Goal: Task Accomplishment & Management: Use online tool/utility

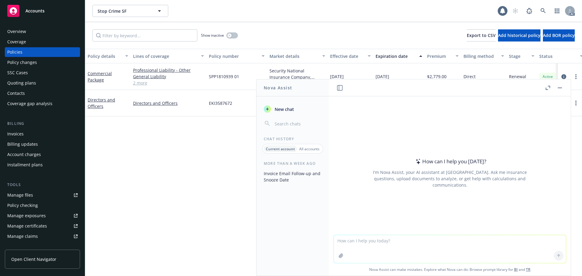
click at [412, 245] on textarea at bounding box center [449, 249] width 232 height 28
paste textarea "[PERSON_NAME], please notify me when you receive our payment. According to our …"
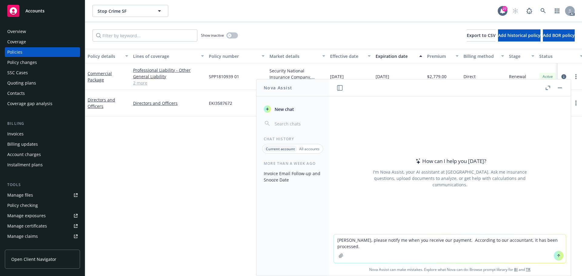
click at [335, 239] on textarea "[PERSON_NAME], please notify me when you receive our payment. According to our …" at bounding box center [449, 248] width 232 height 28
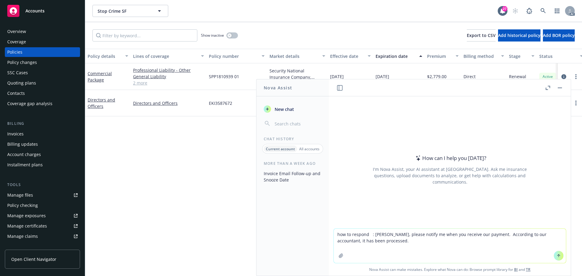
type textarea "how to respond : [PERSON_NAME], please notify me when you receive our payment. …"
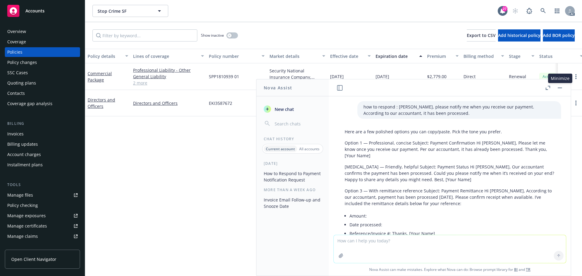
click at [562, 90] on button "button" at bounding box center [559, 87] width 7 height 7
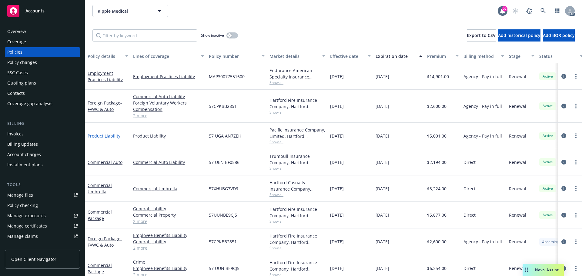
click at [101, 136] on link "Product Liability" at bounding box center [104, 136] width 33 height 6
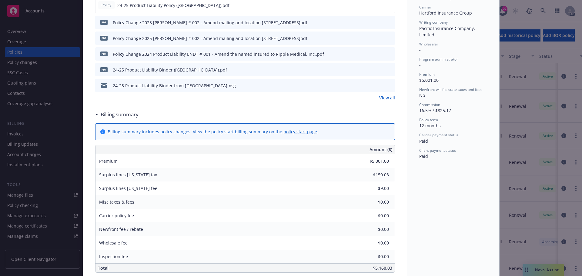
scroll to position [30, 0]
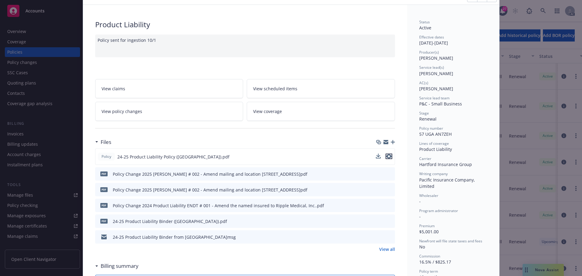
click at [388, 158] on icon "preview file" at bounding box center [388, 156] width 5 height 4
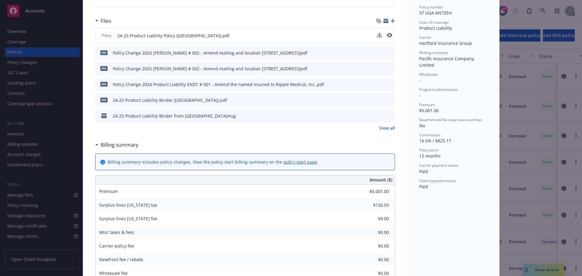
scroll to position [0, 0]
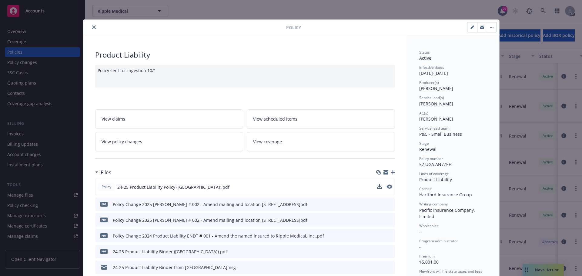
click at [92, 28] on icon "close" at bounding box center [94, 27] width 4 height 4
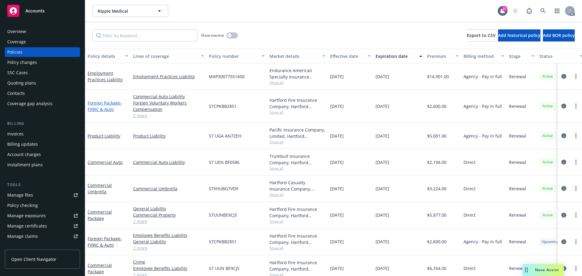
click at [105, 101] on link "Foreign Package - FVWC & Auto" at bounding box center [105, 106] width 34 height 12
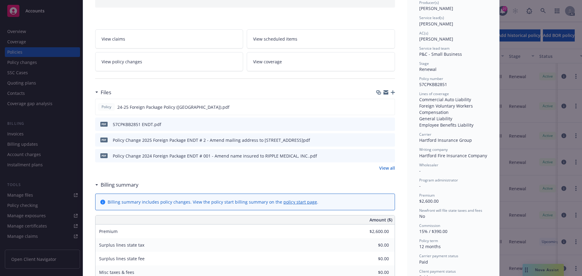
scroll to position [91, 0]
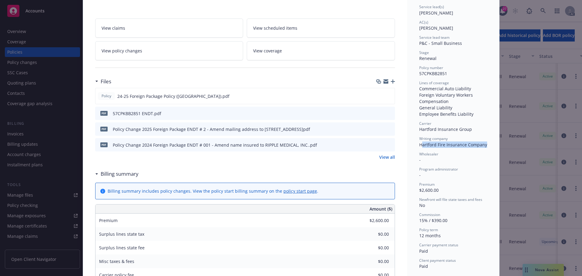
drag, startPoint x: 419, startPoint y: 147, endPoint x: 486, endPoint y: 146, distance: 67.2
drag, startPoint x: 446, startPoint y: 145, endPoint x: 440, endPoint y: 146, distance: 5.2
click at [446, 145] on span "Hartford Fire Insurance Company" at bounding box center [453, 145] width 68 height 6
drag, startPoint x: 418, startPoint y: 145, endPoint x: 490, endPoint y: 145, distance: 71.8
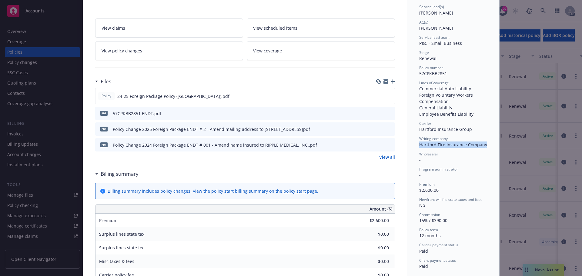
copy span "Hartford Fire Insurance Company"
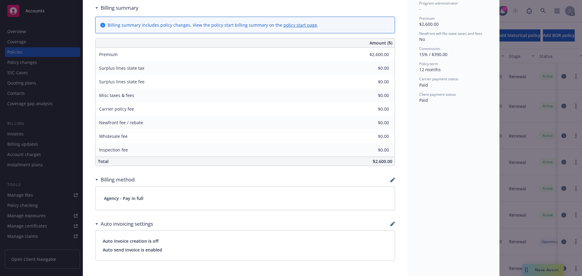
scroll to position [273, 0]
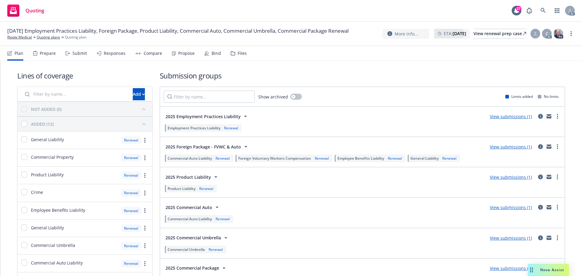
click at [80, 54] on div "Submit" at bounding box center [79, 53] width 15 height 5
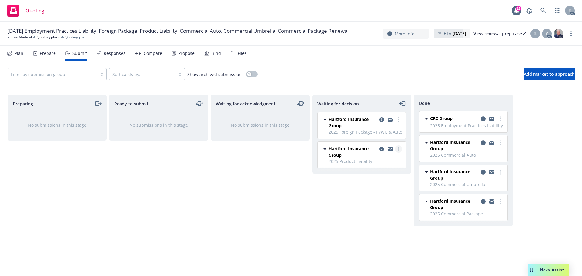
click at [400, 147] on link "more" at bounding box center [398, 148] width 7 height 7
click at [380, 186] on span "Add accepted decision" at bounding box center [371, 186] width 61 height 6
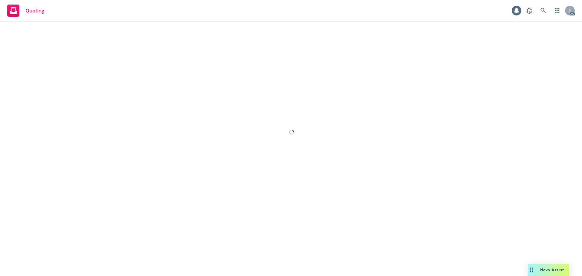
select select "12"
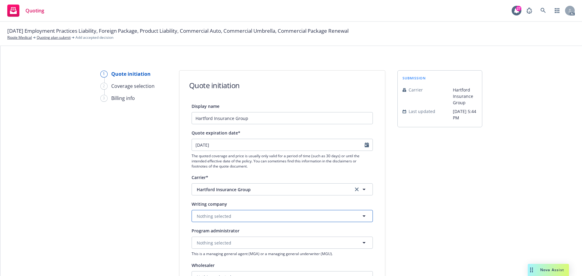
click at [229, 214] on button "Nothing selected" at bounding box center [281, 216] width 181 height 12
click at [458, 204] on div "submission Carrier Hartford Insurance Group Last updated 7/8, 5:44 PM" at bounding box center [439, 273] width 85 height 406
click at [355, 189] on icon "clear selection" at bounding box center [357, 189] width 4 height 4
click at [226, 215] on button "Loading..." at bounding box center [281, 216] width 181 height 12
paste input "Pacific Insurance Company"
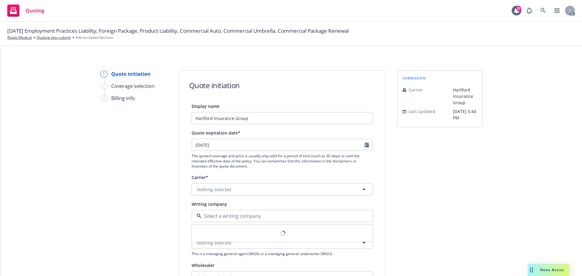
type input "Pacific Insurance Company"
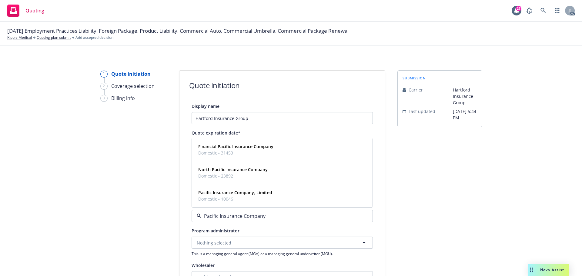
scroll to position [30, 0]
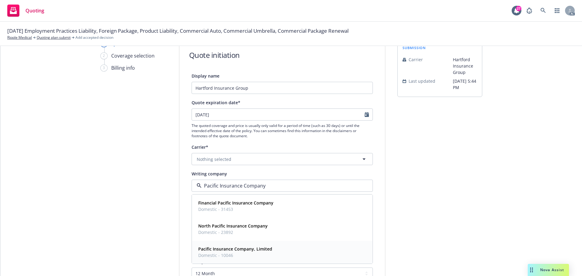
click at [263, 253] on span "Domestic - 10046" at bounding box center [235, 255] width 74 height 6
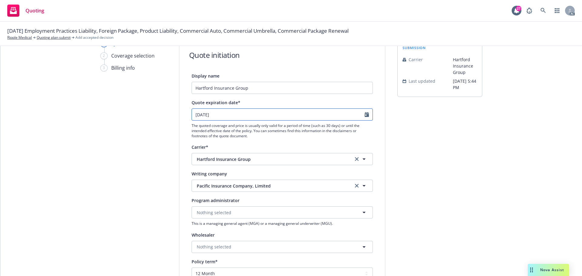
click at [364, 115] on icon "Calendar" at bounding box center [366, 114] width 4 height 5
select select "10"
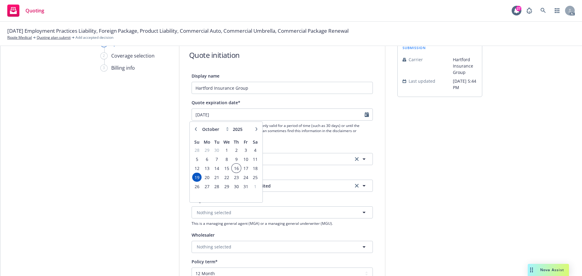
click at [234, 169] on span "16" at bounding box center [236, 168] width 8 height 8
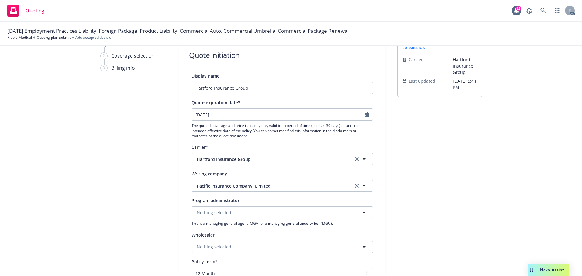
type input "10/16/2025"
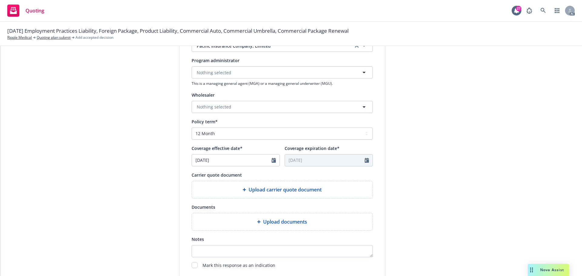
scroll to position [212, 0]
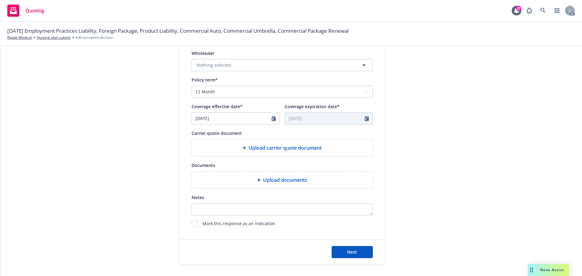
click at [294, 152] on div "Upload carrier quote document" at bounding box center [282, 147] width 181 height 17
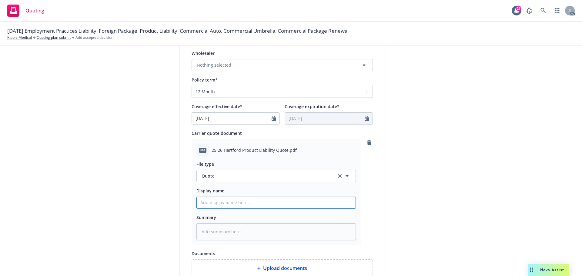
click at [218, 201] on input "Display name" at bounding box center [276, 203] width 159 height 12
type input "25-26 Commercial Package Quote"
drag, startPoint x: 148, startPoint y: 31, endPoint x: 185, endPoint y: 34, distance: 37.7
click at [185, 34] on span "09/30/25 Employment Practices Liability, Foreign Package, Product Liability, Co…" at bounding box center [177, 31] width 341 height 8
copy span "Product Liability"
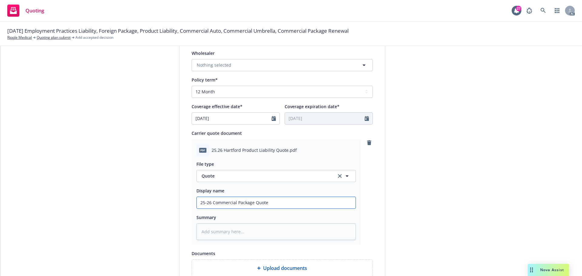
drag, startPoint x: 210, startPoint y: 203, endPoint x: 250, endPoint y: 204, distance: 40.3
click at [250, 204] on input "25-26 Commercial Package Quote" at bounding box center [276, 203] width 159 height 12
paste input "Product Liability"
type textarea "x"
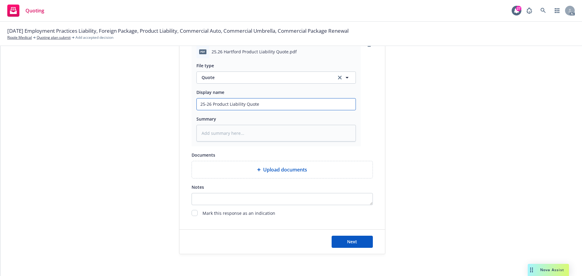
scroll to position [313, 0]
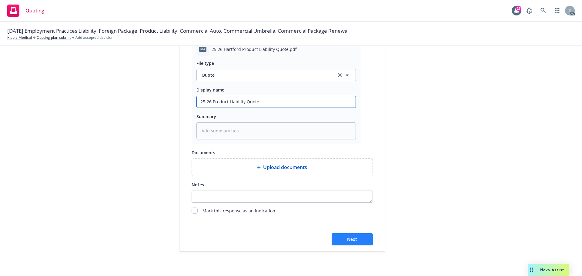
type input "25-26 Product Liability Quote"
click at [348, 238] on span "Next" at bounding box center [352, 239] width 10 height 6
type textarea "x"
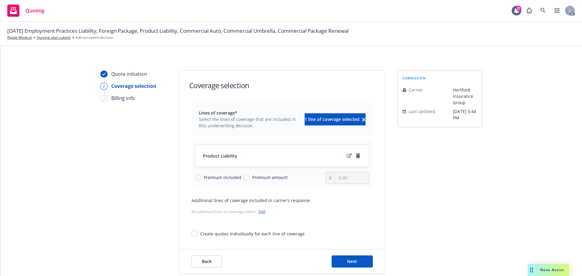
scroll to position [22, 0]
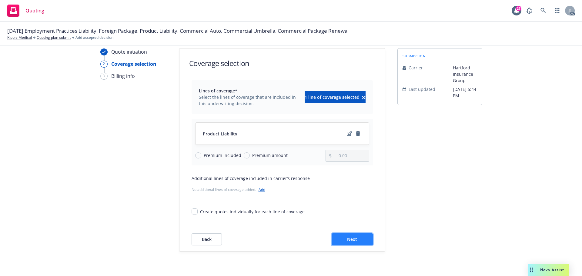
click at [347, 240] on span "Next" at bounding box center [352, 239] width 10 height 6
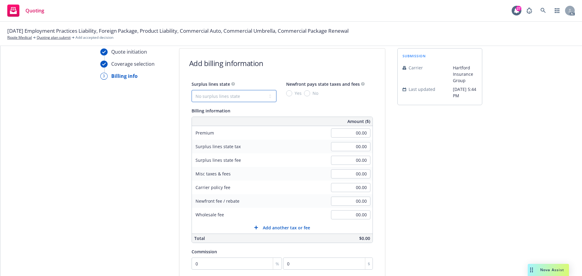
drag, startPoint x: 227, startPoint y: 93, endPoint x: 224, endPoint y: 99, distance: 6.5
click at [227, 93] on select "No surplus lines state Alaska Alabama Arkansas Arizona California Colorado Conn…" at bounding box center [233, 96] width 85 height 12
select select "CA"
click at [191, 90] on select "No surplus lines state Alaska Alabama Arkansas Arizona California Colorado Conn…" at bounding box center [233, 96] width 85 height 12
click at [304, 91] on input "No" at bounding box center [307, 93] width 6 height 6
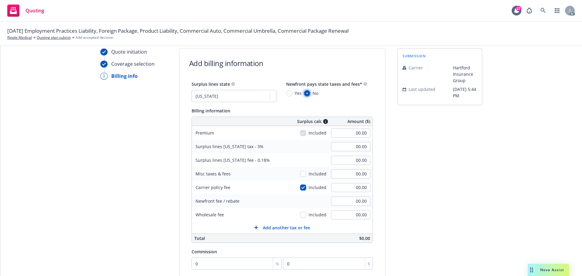
radio input "true"
click at [343, 135] on input "00.00" at bounding box center [350, 132] width 39 height 9
type input "7,014.00"
type input "210.42"
type input "12.63"
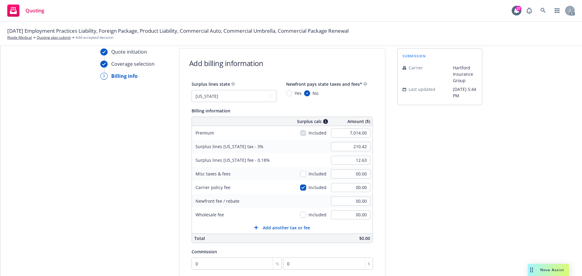
click at [455, 156] on div "submission Carrier Hartford Insurance Group Last updated 7/8, 5:44 PM" at bounding box center [439, 203] width 85 height 310
click at [213, 266] on input "0" at bounding box center [236, 263] width 91 height 12
type input "1"
type input "70.14"
type input "16"
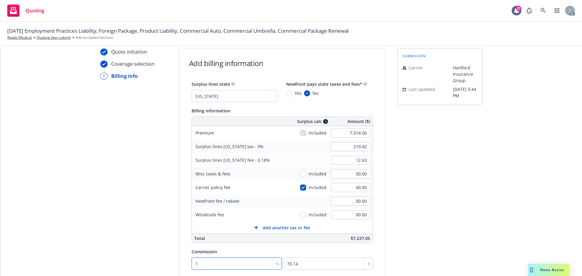
type input "1122.24"
type input "16.5"
type input "1157.31"
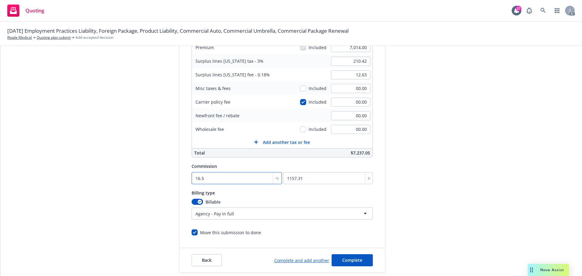
scroll to position [113, 0]
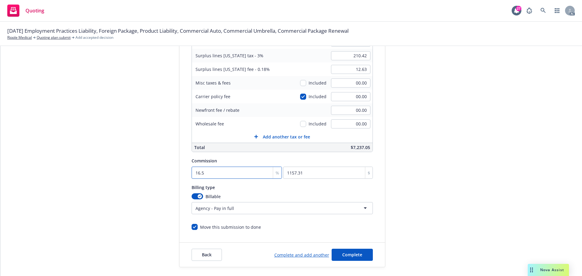
type input "16.5"
click at [347, 250] on button "Complete" at bounding box center [351, 255] width 41 height 12
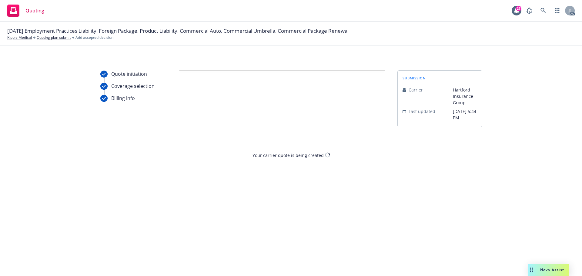
scroll to position [0, 0]
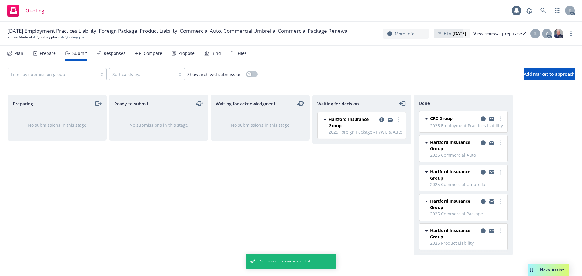
click at [184, 56] on div "Propose" at bounding box center [183, 53] width 23 height 15
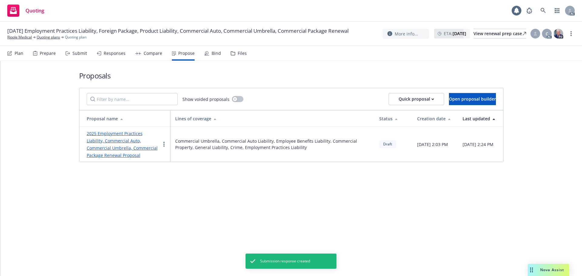
click at [135, 133] on link "2025 Employment Practices Liability, Commercial Auto, Commercial Umbrella, Comm…" at bounding box center [122, 145] width 71 height 28
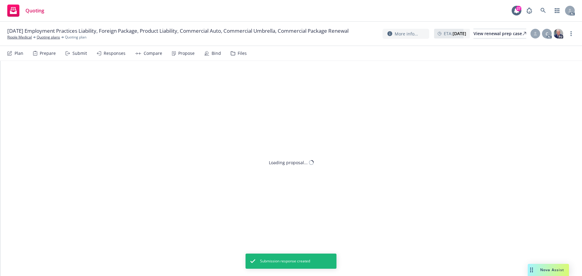
type textarea "x"
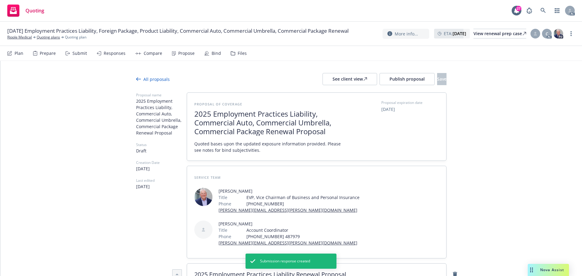
click at [262, 133] on span "2025 Employment Practices Liability, Commercial Auto, Commercial Umbrella, Comm…" at bounding box center [268, 123] width 148 height 26
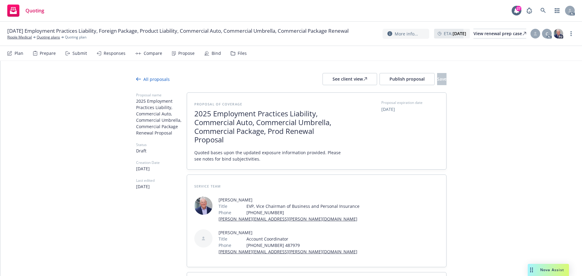
scroll to position [0, 0]
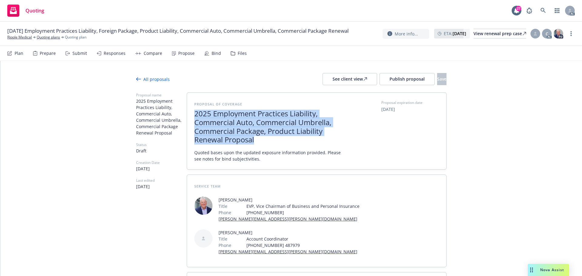
drag, startPoint x: 192, startPoint y: 113, endPoint x: 264, endPoint y: 142, distance: 77.9
click at [264, 142] on span "2025 Employment Practices Liability, Commercial Auto, Commercial Umbrella, Comm…" at bounding box center [268, 126] width 148 height 35
copy span "2025 Employment Practices Liability, Commercial Auto, Commercial Umbrella, Comm…"
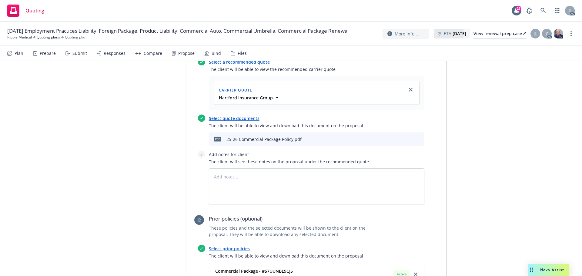
scroll to position [1848, 0]
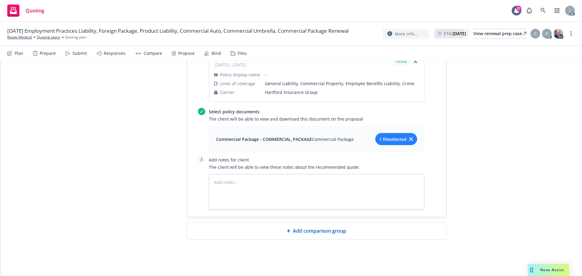
click at [290, 234] on div "Add comparison group" at bounding box center [316, 230] width 249 height 7
type textarea "x"
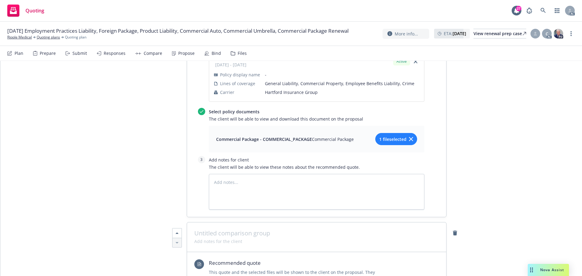
click at [237, 232] on span at bounding box center [316, 233] width 244 height 7
paste span
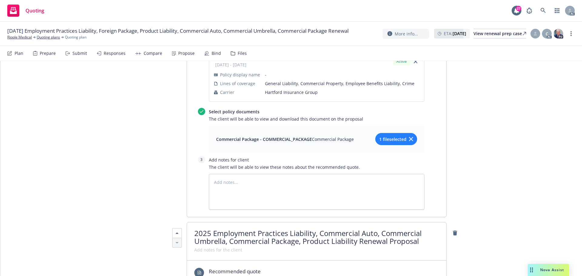
scroll to position [1, 0]
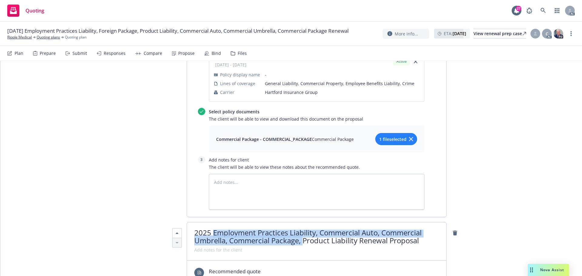
drag, startPoint x: 212, startPoint y: 231, endPoint x: 300, endPoint y: 240, distance: 88.9
click at [300, 240] on span "2025 Employment Practices Liability, Commercial Auto, Commercial Umbrella, Comm…" at bounding box center [307, 236] width 227 height 18
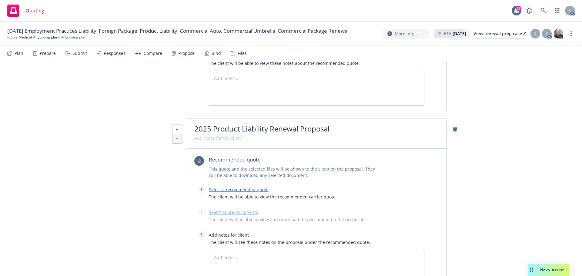
scroll to position [1969, 0]
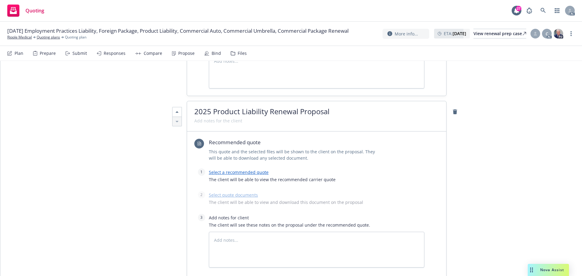
click at [226, 173] on link "Select a recommended quote" at bounding box center [239, 172] width 60 height 6
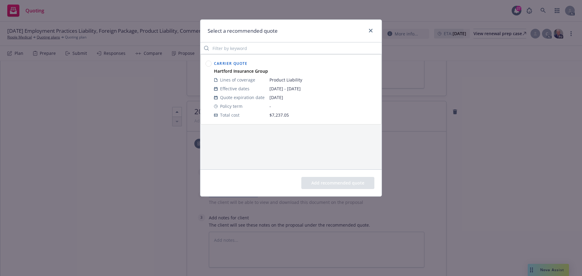
click at [209, 62] on circle at bounding box center [209, 64] width 6 height 6
drag, startPoint x: 340, startPoint y: 184, endPoint x: 336, endPoint y: 184, distance: 3.6
click at [339, 184] on button "Add recommended quote" at bounding box center [337, 183] width 73 height 12
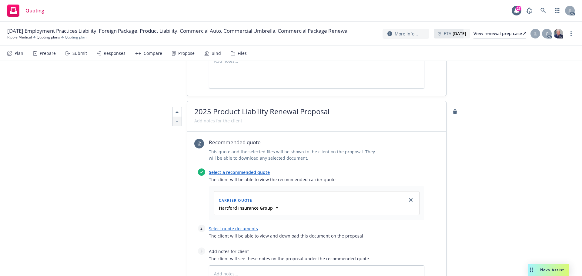
click at [235, 231] on link "Select quote documents" at bounding box center [233, 229] width 49 height 6
type textarea "x"
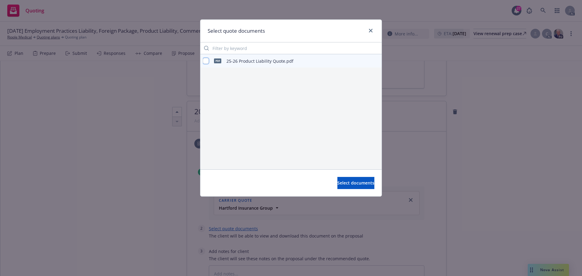
click at [206, 61] on input "checkbox" at bounding box center [206, 61] width 6 height 6
checkbox input "true"
click at [343, 186] on button "Select documents" at bounding box center [355, 183] width 37 height 12
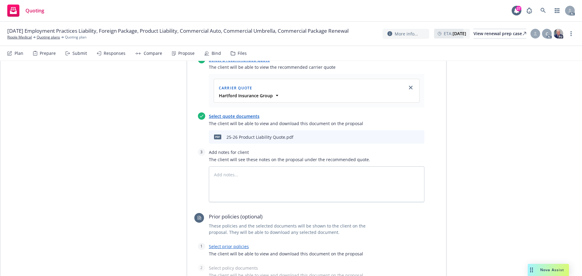
scroll to position [2091, 0]
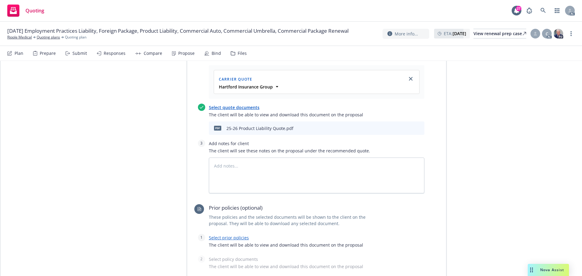
click at [281, 114] on span "The client will be able to view and download this document on the proposal" at bounding box center [316, 114] width 215 height 6
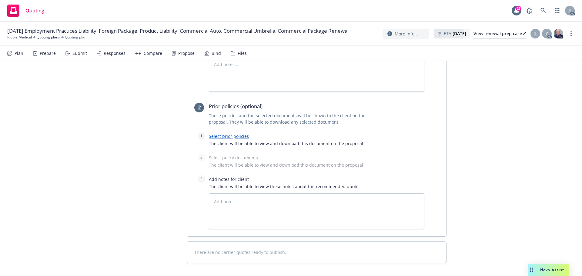
scroll to position [2215, 0]
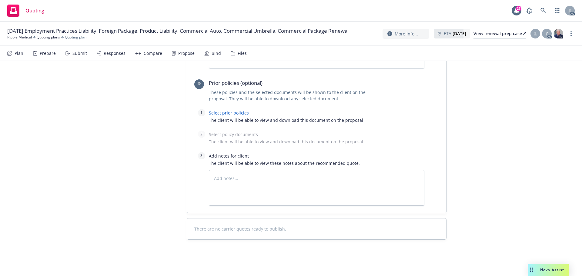
click at [223, 111] on link "Select prior policies" at bounding box center [229, 113] width 40 height 6
type textarea "x"
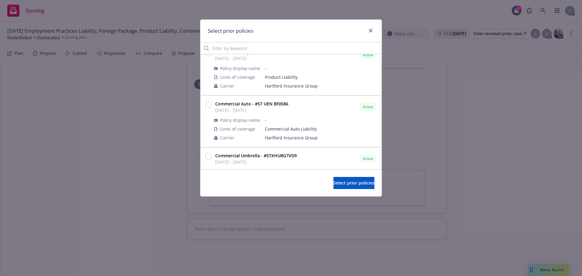
scroll to position [121, 0]
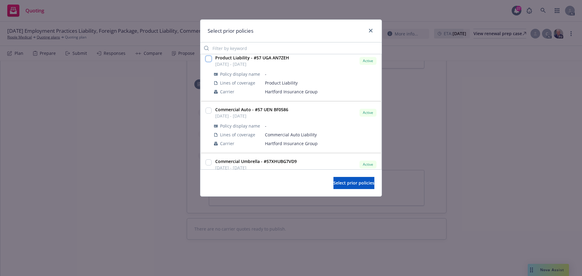
click at [209, 56] on input "checkbox" at bounding box center [208, 59] width 6 height 6
checkbox input "true"
click at [349, 184] on span "Select prior policies" at bounding box center [353, 183] width 41 height 6
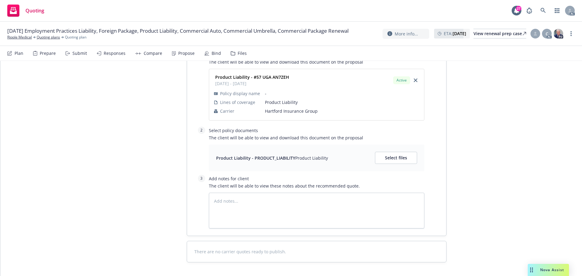
scroll to position [2276, 0]
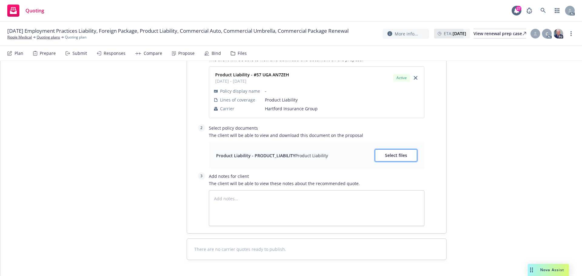
click at [399, 161] on button "Select files" at bounding box center [396, 155] width 42 height 12
type textarea "x"
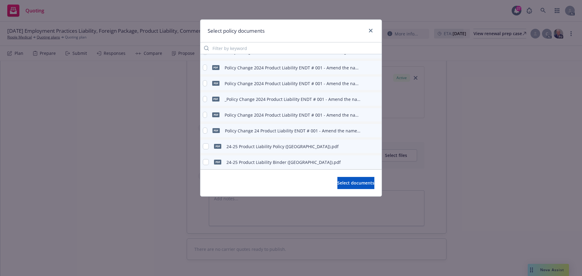
scroll to position [45, 0]
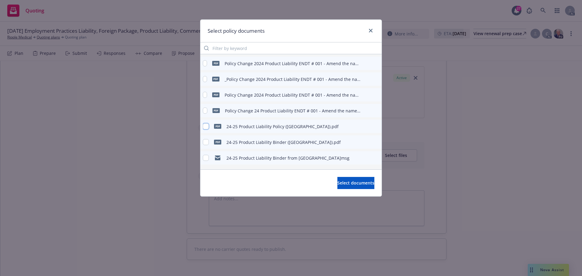
click at [207, 126] on input "checkbox" at bounding box center [206, 126] width 6 height 6
checkbox input "true"
click at [360, 185] on span "Select documents" at bounding box center [355, 183] width 37 height 6
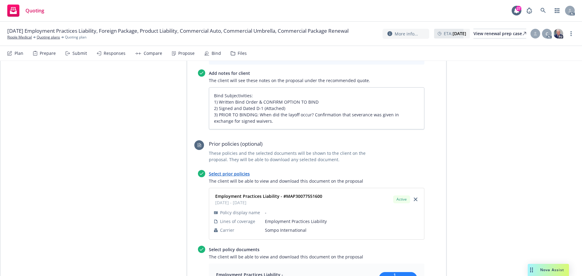
scroll to position [0, 0]
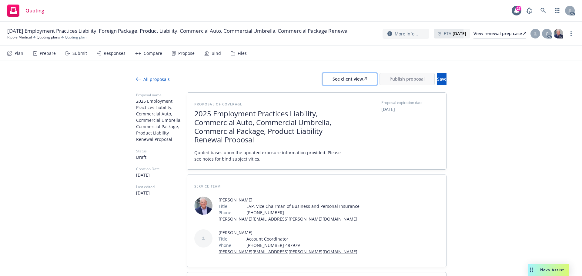
click at [332, 79] on div "See client view" at bounding box center [349, 79] width 35 height 12
type textarea "x"
click at [108, 54] on div "Responses" at bounding box center [115, 53] width 22 height 5
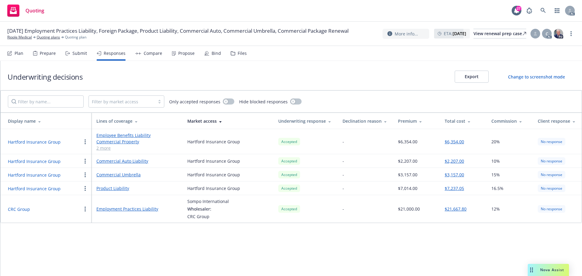
click at [43, 189] on button "Hartford Insurance Group" at bounding box center [34, 188] width 53 height 6
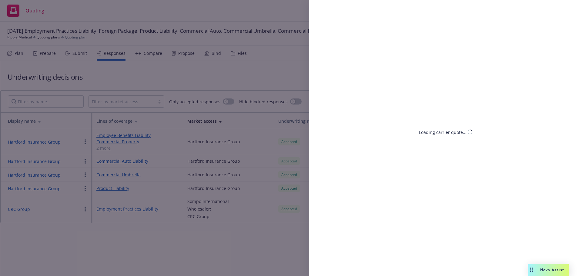
select select "CA"
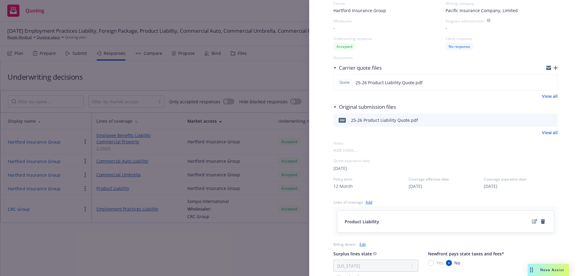
scroll to position [61, 0]
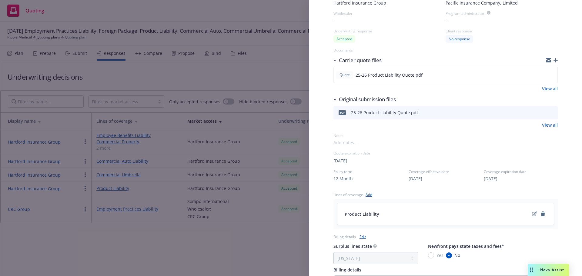
click at [347, 163] on span "10/16/2025" at bounding box center [340, 161] width 14 height 6
select select "October"
select select "2025"
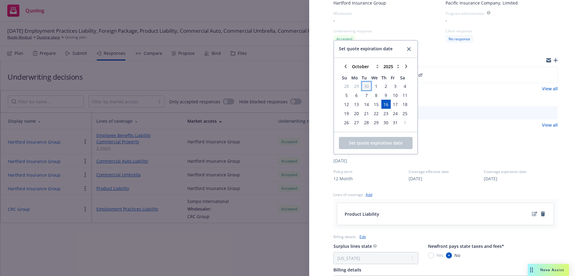
click at [366, 86] on span "30" at bounding box center [366, 86] width 5 height 6
select select "September"
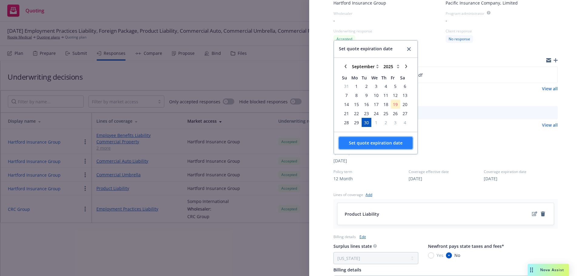
click at [373, 143] on span "Set quote expiration date" at bounding box center [376, 143] width 54 height 6
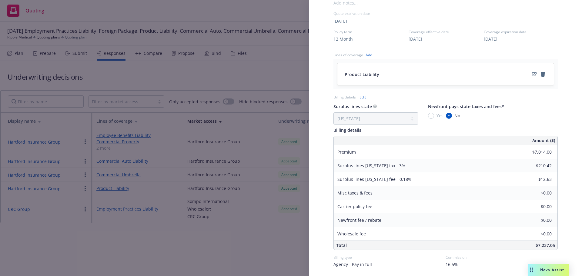
scroll to position [221, 0]
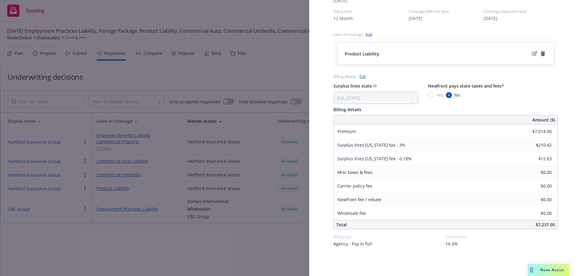
click at [496, 257] on div "Display Name Hartford Insurance Group Carrier Hartford Insurance Group Writing …" at bounding box center [445, 36] width 244 height 480
click at [237, 251] on div "Display Name Hartford Insurance Group Carrier Hartford Insurance Group Writing …" at bounding box center [291, 138] width 582 height 276
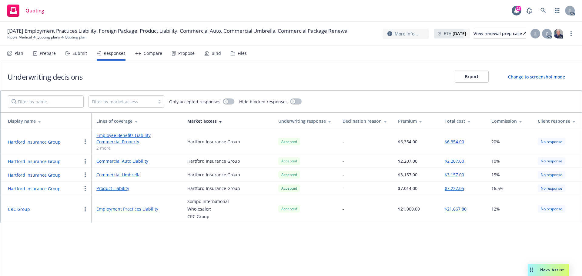
click at [76, 56] on div "Submit" at bounding box center [76, 53] width 22 height 15
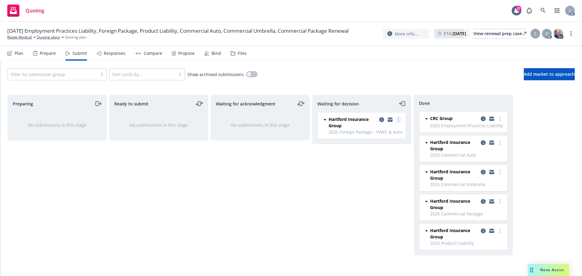
click at [400, 120] on link "more" at bounding box center [398, 119] width 7 height 7
click at [373, 157] on span "Add accepted decision" at bounding box center [371, 156] width 61 height 6
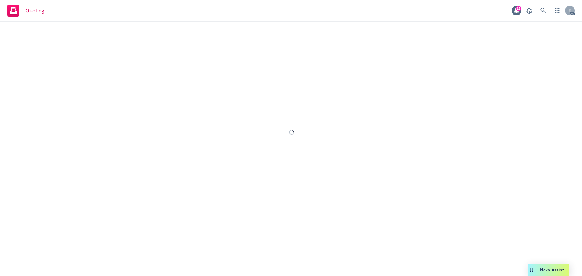
select select "12"
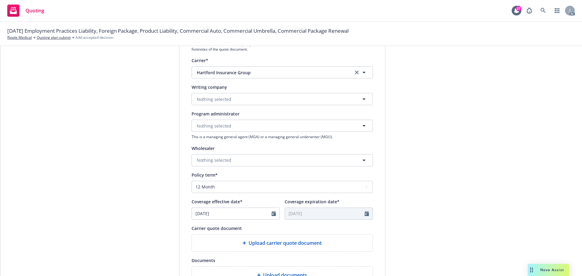
scroll to position [61, 0]
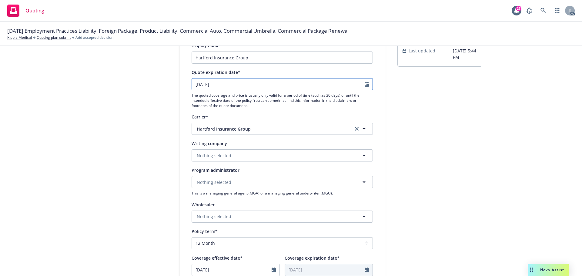
click at [364, 85] on icon "Calendar" at bounding box center [366, 84] width 4 height 5
select select "10"
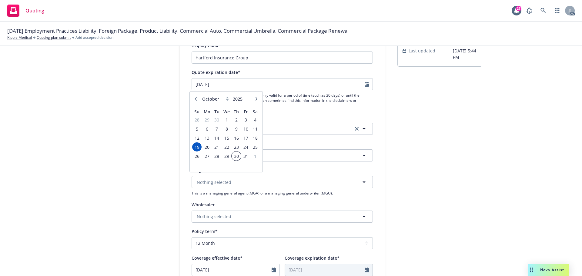
click at [236, 158] on span "30" at bounding box center [236, 156] width 8 height 8
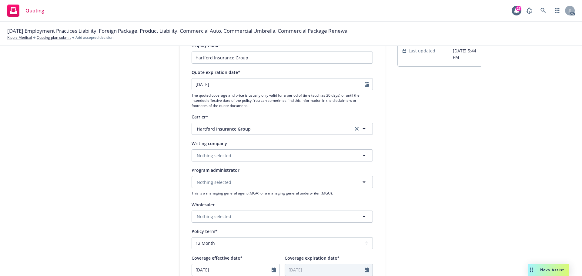
type input "10/30/2025"
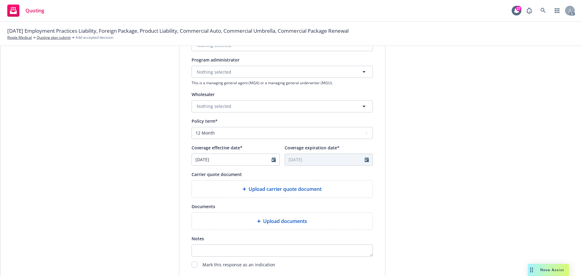
scroll to position [91, 0]
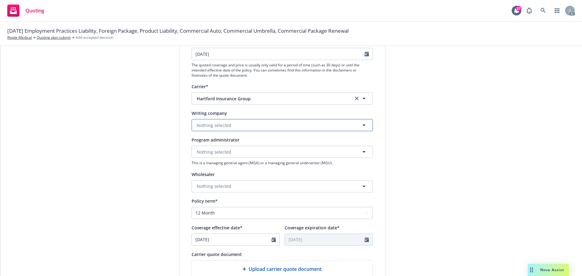
click at [218, 124] on span "Nothing selected" at bounding box center [214, 125] width 35 height 6
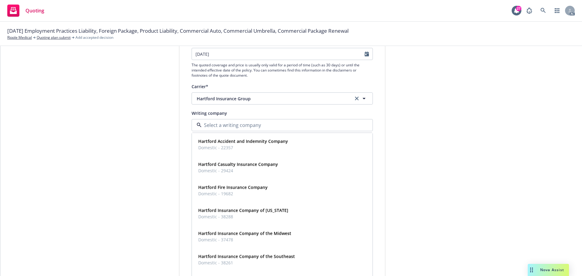
paste input "Hartford Fire Insurance Company"
type input "Hartford Fire Insurance Company"
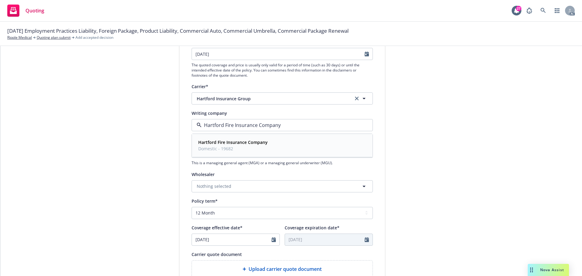
click at [238, 143] on strong "Hartford Fire Insurance Company" at bounding box center [232, 142] width 69 height 6
click at [364, 55] on icon "Calendar" at bounding box center [366, 53] width 4 height 5
select select "10"
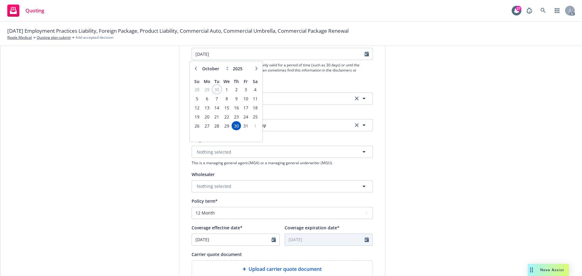
click at [218, 90] on span "30" at bounding box center [217, 90] width 8 height 8
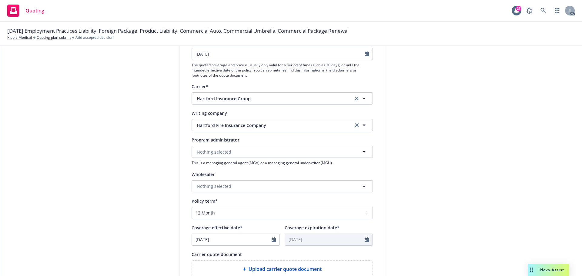
type input "09/30/2025"
click at [217, 89] on span "30" at bounding box center [217, 89] width 8 height 8
click at [478, 122] on div "submission Carrier Hartford Insurance Group Last updated 7/8, 5:44 PM" at bounding box center [439, 182] width 85 height 406
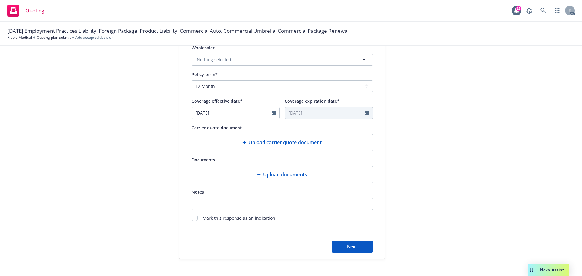
scroll to position [225, 0]
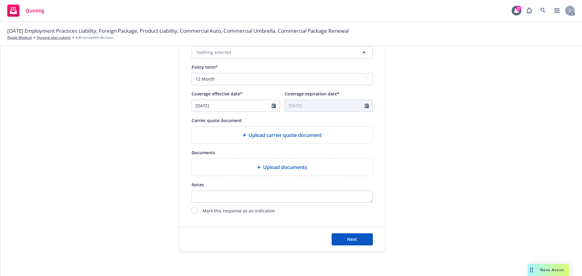
click at [271, 168] on span "Upload documents" at bounding box center [285, 167] width 44 height 7
type textarea "x"
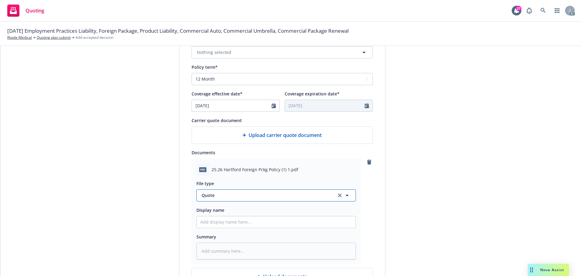
click at [219, 196] on span "Quote" at bounding box center [265, 195] width 128 height 6
type input "POL"
type textarea "x"
type input "POLI"
click at [211, 209] on span "Policy" at bounding box center [209, 212] width 12 height 6
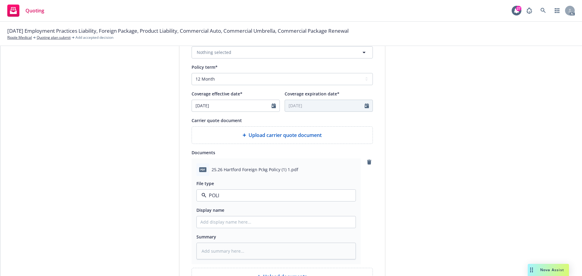
type textarea "x"
click at [224, 222] on input "Display name" at bounding box center [276, 222] width 159 height 12
type input "25-26 Commercial Package Quote"
type textarea "x"
drag, startPoint x: 105, startPoint y: 31, endPoint x: 143, endPoint y: 31, distance: 37.9
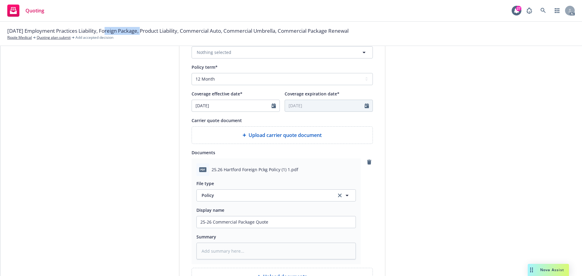
click at [143, 31] on span "09/30/25 Employment Practices Liability, Foreign Package, Product Liability, Co…" at bounding box center [177, 31] width 341 height 8
copy span "Foreign Package"
drag, startPoint x: 260, startPoint y: 221, endPoint x: 211, endPoint y: 222, distance: 48.8
click at [211, 222] on input "25-26 Commercial Package Quote" at bounding box center [276, 222] width 159 height 12
paste input "Foreign Packag"
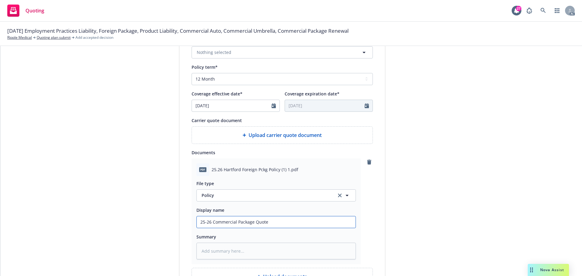
type input "25-26 Foreign Package"
type textarea "x"
type input "25-26 Foreign Package Policy"
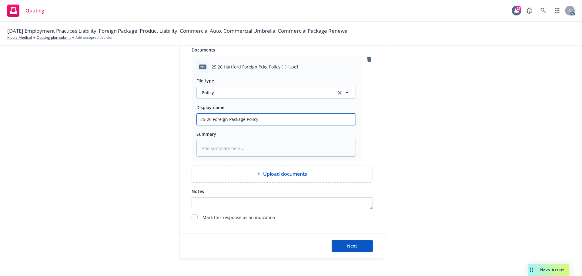
scroll to position [334, 0]
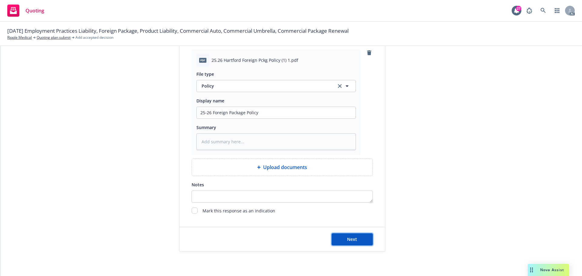
drag, startPoint x: 355, startPoint y: 240, endPoint x: 357, endPoint y: 231, distance: 8.7
click at [354, 240] on button "Next" at bounding box center [351, 239] width 41 height 12
type textarea "x"
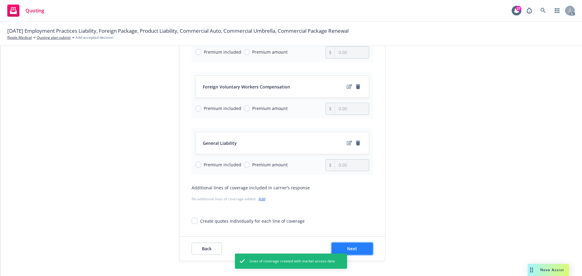
click at [357, 244] on button "Next" at bounding box center [351, 249] width 41 height 12
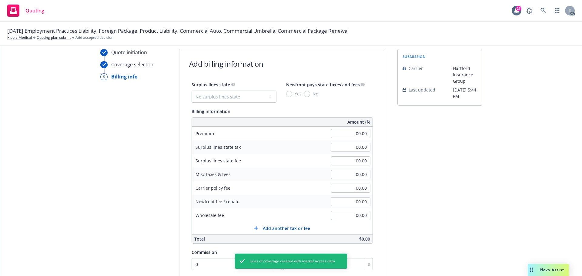
scroll to position [7, 0]
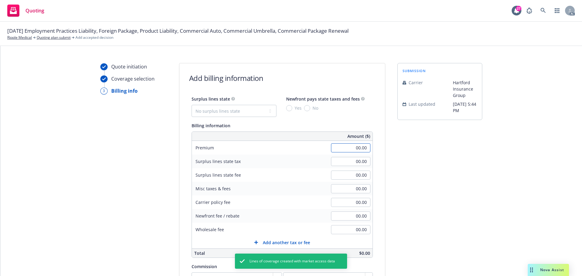
click at [349, 146] on input "00.00" at bounding box center [350, 147] width 39 height 9
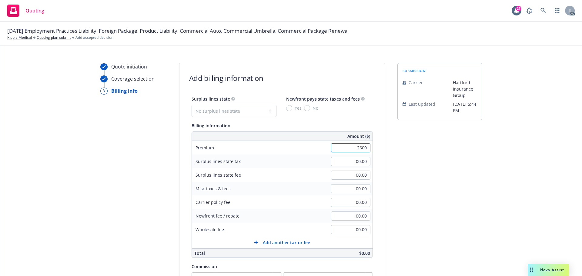
scroll to position [98, 0]
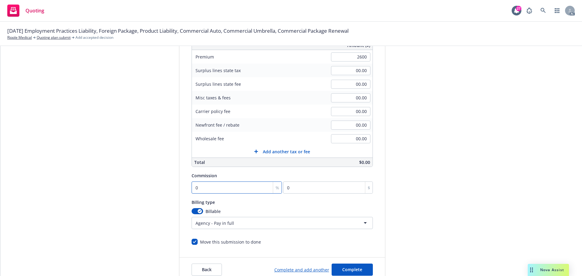
type input "2,600.00"
click at [225, 188] on input "0" at bounding box center [236, 187] width 91 height 12
type input "1"
type input "26"
type input "15"
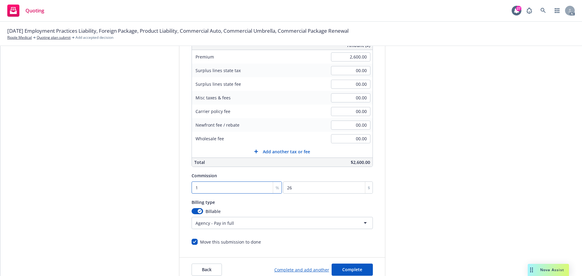
type input "390"
type input "15"
click at [350, 268] on span "Complete" at bounding box center [352, 270] width 20 height 6
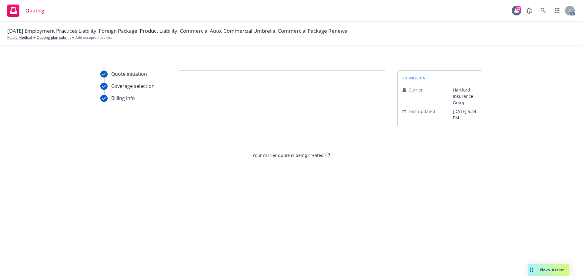
scroll to position [0, 0]
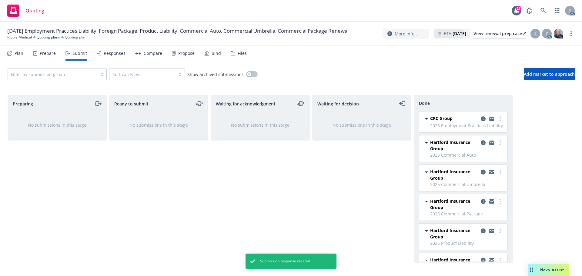
click at [180, 55] on div "Propose" at bounding box center [186, 53] width 16 height 5
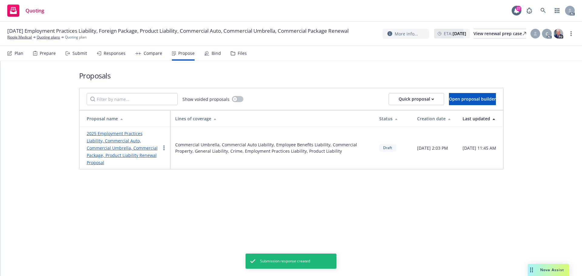
click at [114, 153] on link "2025 Employment Practices Liability, Commercial Auto, Commercial Umbrella, Comm…" at bounding box center [122, 148] width 71 height 35
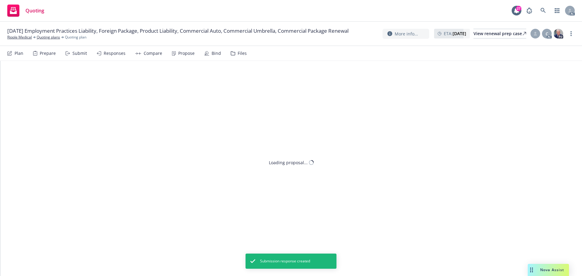
type textarea "x"
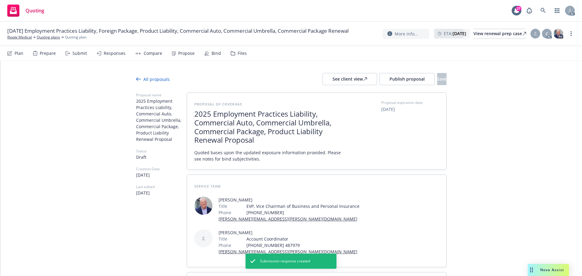
click at [320, 134] on span "2025 Employment Practices Liability, Commercial Auto, Commercial Umbrella, Comm…" at bounding box center [268, 127] width 148 height 35
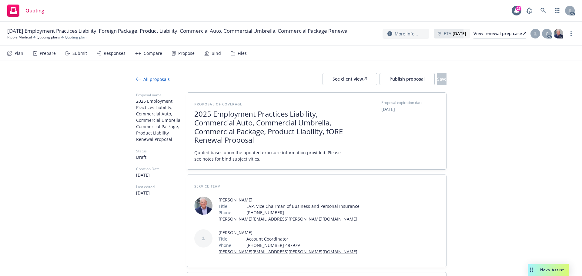
scroll to position [0, 0]
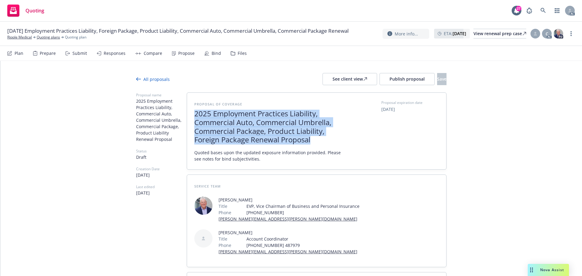
drag, startPoint x: 317, startPoint y: 143, endPoint x: 185, endPoint y: 112, distance: 134.7
click at [187, 112] on div "Proposal of coverage 2025 Employment Practices Liability, Commercial Auto, Comm…" at bounding box center [316, 131] width 259 height 77
copy span "2025 Employment Practices Liability, Commercial Auto, Commercial Umbrella, Comm…"
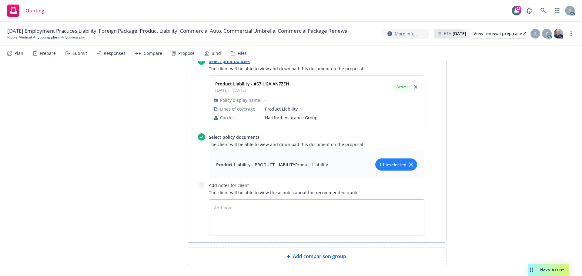
scroll to position [2292, 0]
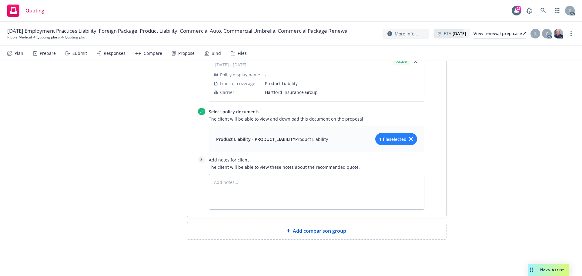
click at [315, 233] on span "Add comparison group" at bounding box center [319, 230] width 53 height 7
type textarea "x"
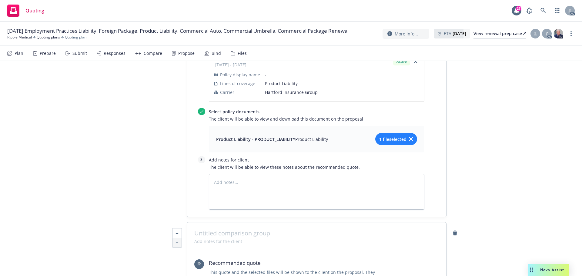
click at [310, 233] on span at bounding box center [316, 233] width 244 height 7
paste span
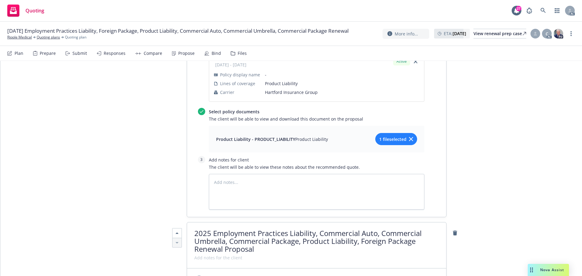
scroll to position [1, 0]
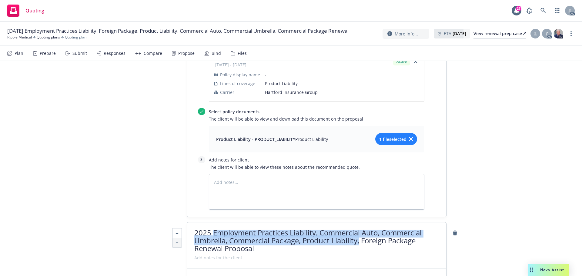
drag, startPoint x: 215, startPoint y: 232, endPoint x: 357, endPoint y: 244, distance: 142.6
click at [357, 244] on span "2025 Employment Practices Liability, Commercial Auto, Commercial Umbrella, Comm…" at bounding box center [307, 240] width 227 height 26
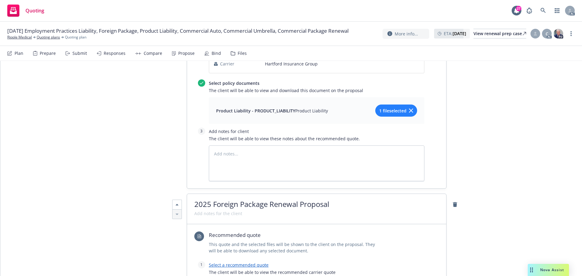
scroll to position [2352, 0]
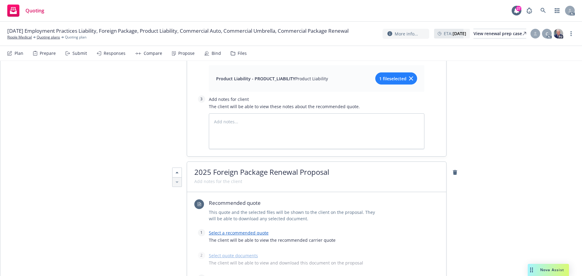
click at [250, 234] on link "Select a recommended quote" at bounding box center [239, 233] width 60 height 6
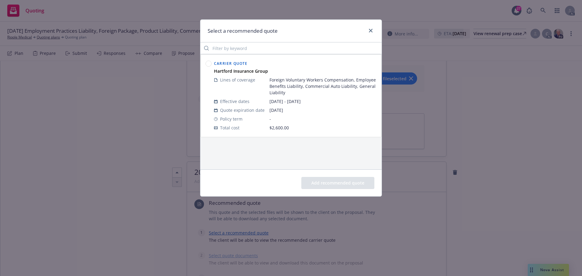
click at [209, 65] on circle at bounding box center [209, 64] width 6 height 6
click at [344, 184] on button "Add recommended quote" at bounding box center [337, 183] width 73 height 12
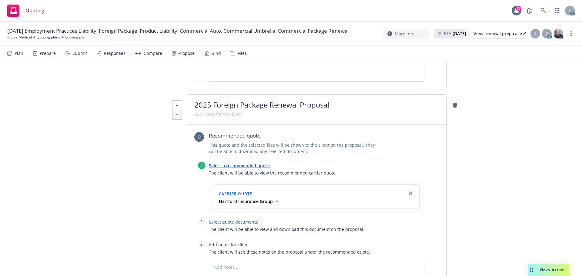
scroll to position [2504, 0]
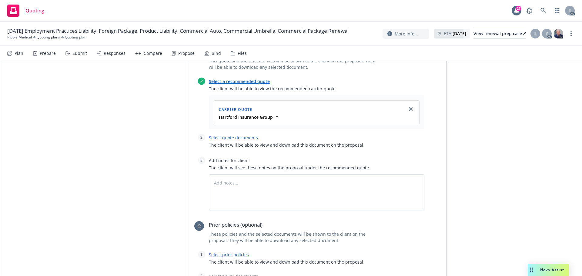
click at [235, 137] on link "Select quote documents" at bounding box center [233, 138] width 49 height 6
type textarea "x"
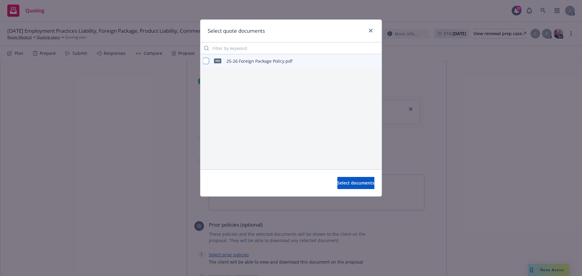
click at [208, 61] on input "checkbox" at bounding box center [206, 61] width 6 height 6
checkbox input "true"
click at [343, 181] on span "Select documents" at bounding box center [355, 183] width 37 height 6
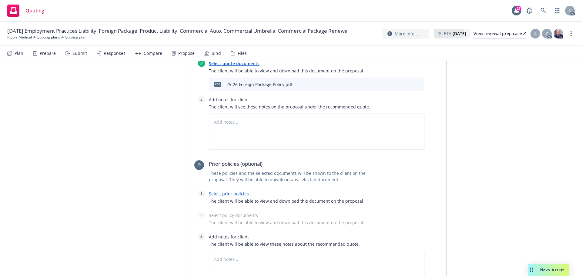
scroll to position [2595, 0]
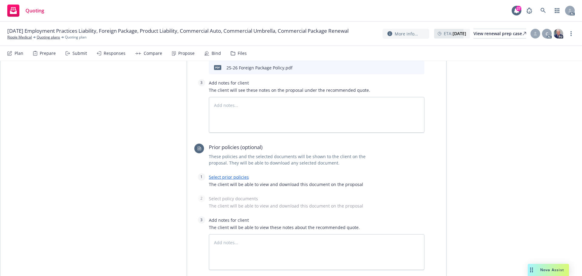
click at [228, 175] on link "Select prior policies" at bounding box center [229, 177] width 40 height 6
type textarea "x"
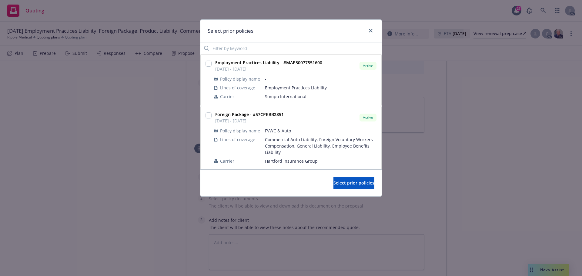
click at [209, 119] on div at bounding box center [208, 115] width 6 height 7
click at [206, 116] on input "checkbox" at bounding box center [208, 115] width 6 height 6
checkbox input "true"
click at [348, 180] on span "Select prior policies" at bounding box center [353, 183] width 41 height 6
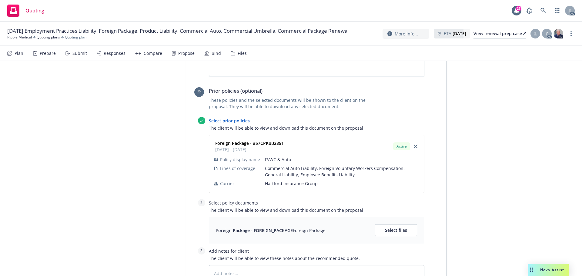
scroll to position [2655, 0]
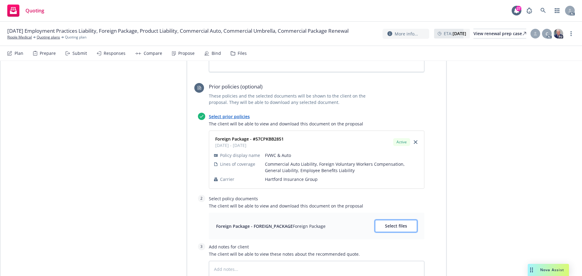
click at [398, 226] on span "Select files" at bounding box center [396, 226] width 22 height 6
type textarea "x"
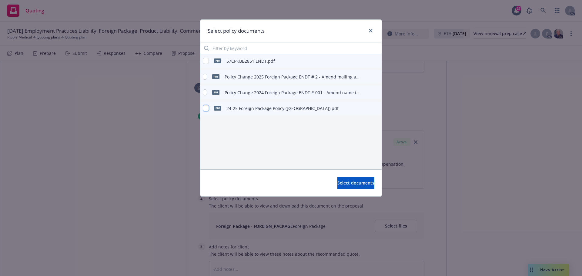
click at [207, 108] on input "checkbox" at bounding box center [206, 108] width 6 height 6
checkbox input "true"
click at [347, 181] on span "Select documents" at bounding box center [355, 183] width 37 height 6
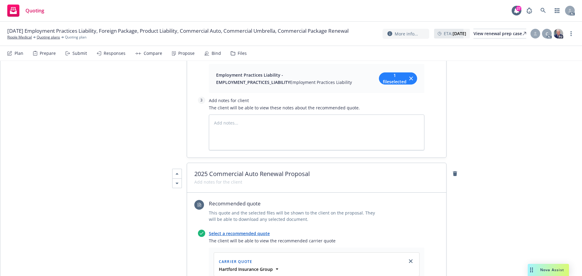
scroll to position [0, 0]
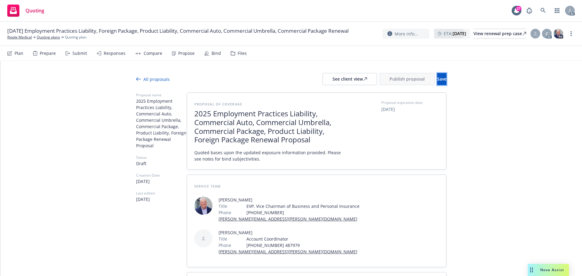
drag, startPoint x: 433, startPoint y: 79, endPoint x: 436, endPoint y: 81, distance: 3.4
click at [437, 79] on span "Save" at bounding box center [441, 79] width 9 height 6
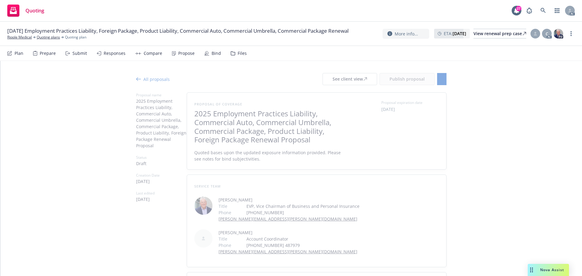
type textarea "x"
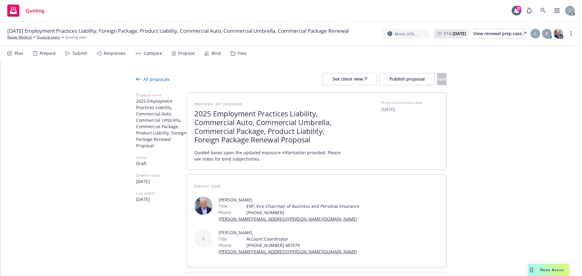
drag, startPoint x: 115, startPoint y: 53, endPoint x: 112, endPoint y: 54, distance: 3.7
click at [115, 53] on div "Responses" at bounding box center [115, 53] width 22 height 5
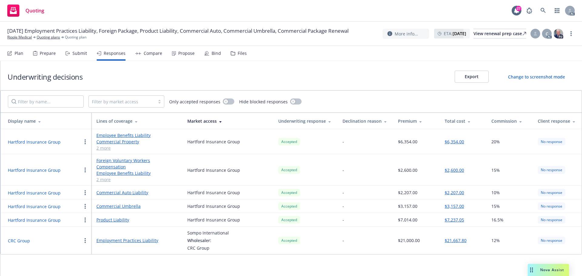
click at [41, 170] on button "Hartford Insurance Group" at bounding box center [34, 170] width 53 height 6
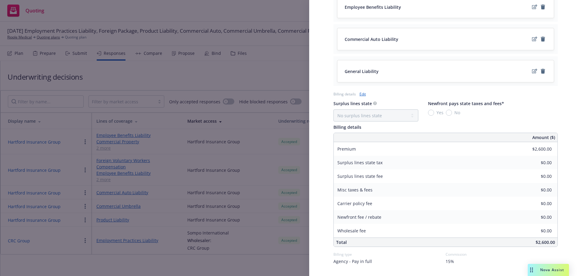
scroll to position [333, 0]
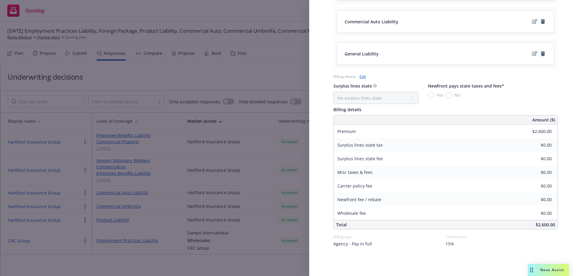
click at [194, 74] on div "Display Name Hartford Insurance Group Carrier Hartford Insurance Group Writing …" at bounding box center [291, 138] width 582 height 276
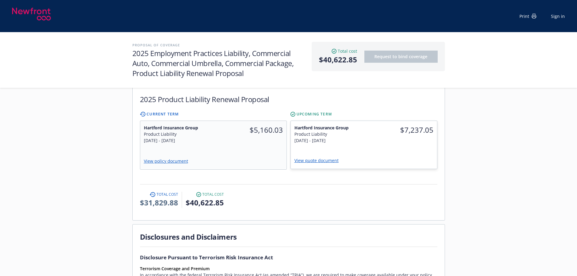
scroll to position [561, 0]
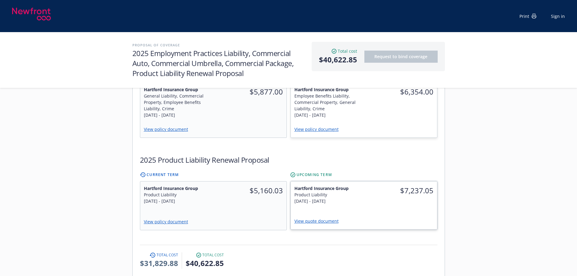
click at [321, 217] on div "View quote document" at bounding box center [363, 221] width 139 height 8
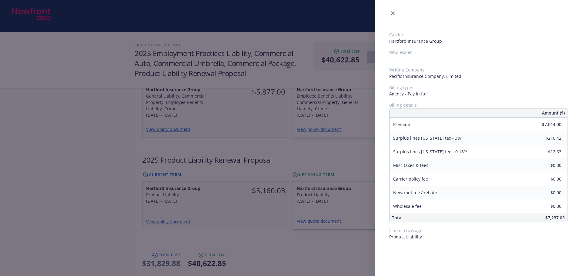
click at [280, 166] on div "Carrier Hartford Insurance Group Wholesaler - Writing Company Pacific Insurance…" at bounding box center [291, 138] width 582 height 276
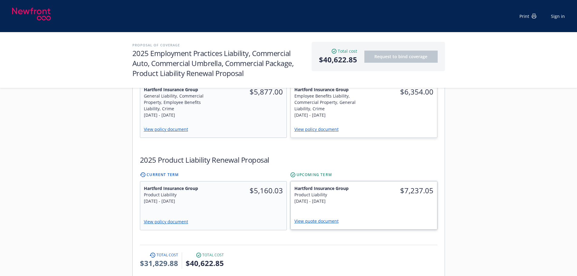
click at [331, 218] on link "View quote document" at bounding box center [318, 221] width 49 height 6
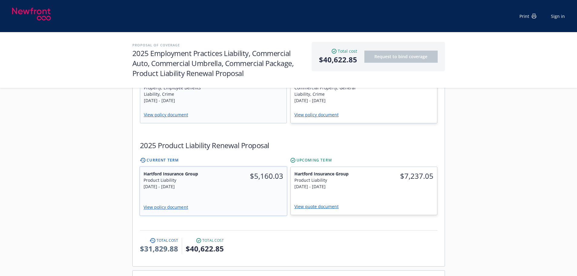
scroll to position [576, 0]
click at [231, 170] on div "$5,160.03" at bounding box center [250, 180] width 74 height 26
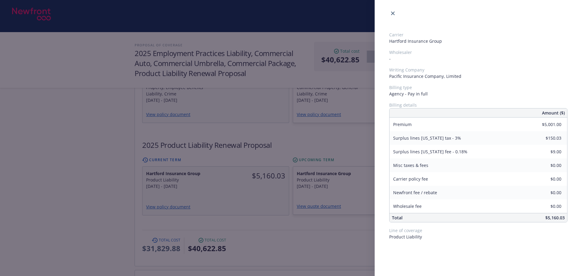
click at [331, 165] on div "Carrier Hartford Insurance Group Wholesaler - Writing Company Pacific Insurance…" at bounding box center [291, 138] width 582 height 276
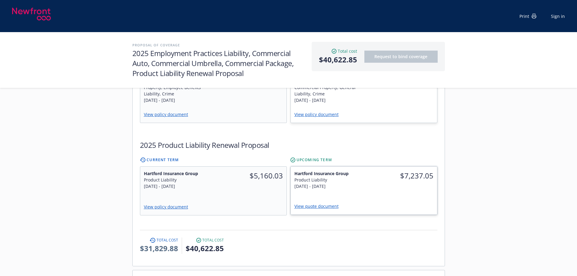
click at [353, 170] on div "Hartford Insurance Group Product Liability 9/30/2025 - 9/30/2026" at bounding box center [327, 180] width 73 height 26
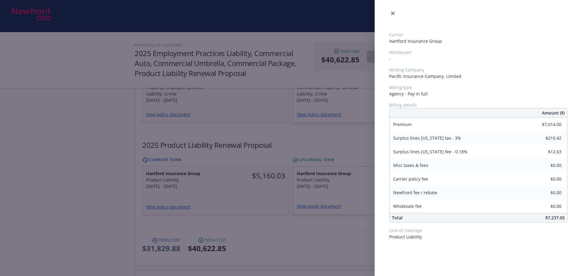
click at [252, 171] on div "Carrier Hartford Insurance Group Wholesaler - Writing Company Pacific Insurance…" at bounding box center [291, 138] width 582 height 276
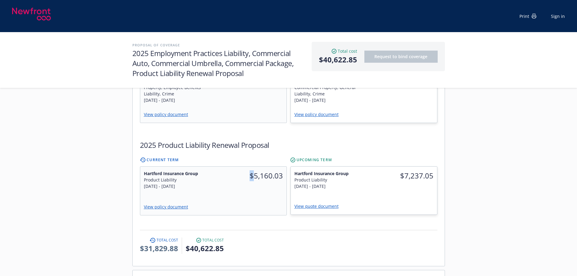
click at [252, 171] on div "$5,160.03" at bounding box center [249, 180] width 73 height 26
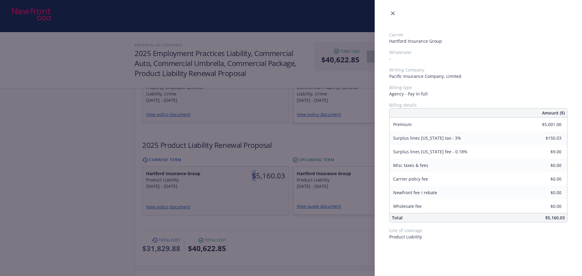
click at [345, 171] on div "Carrier Hartford Insurance Group Wholesaler - Writing Company Pacific Insurance…" at bounding box center [291, 138] width 582 height 276
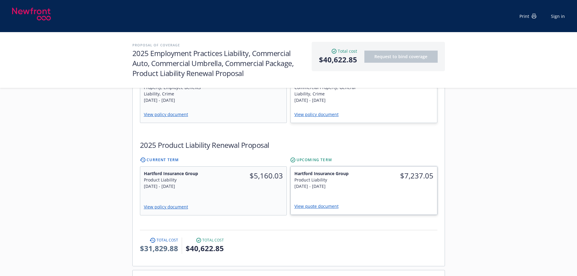
click at [358, 170] on div "Hartford Insurance Group Product Liability 9/30/2025 - 9/30/2026" at bounding box center [327, 180] width 73 height 26
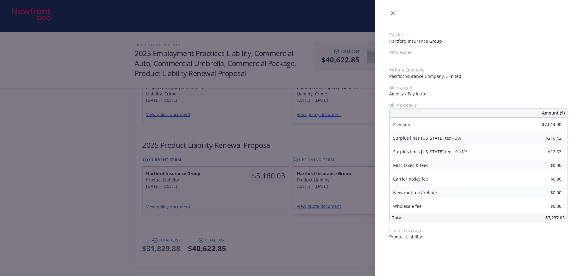
click at [276, 181] on div "Carrier Hartford Insurance Group Wholesaler - Writing Company Pacific Insurance…" at bounding box center [291, 138] width 582 height 276
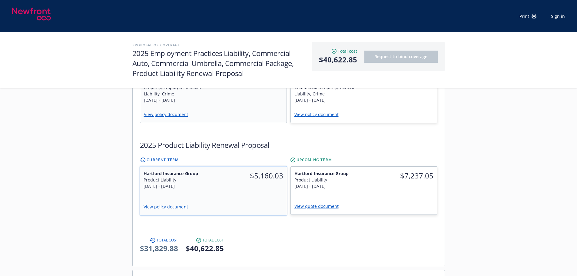
click at [275, 180] on div "Hartford Insurance Group Product Liability 9/30/2024 - 9/30/2025 $5,160.03 View…" at bounding box center [213, 191] width 147 height 49
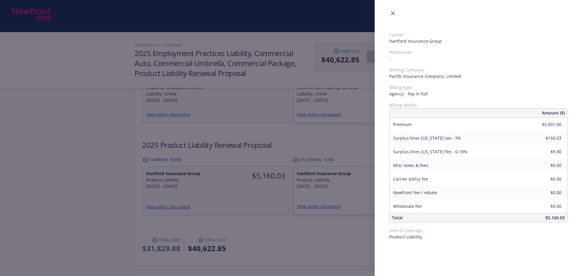
drag, startPoint x: 306, startPoint y: 228, endPoint x: 333, endPoint y: 211, distance: 31.5
click at [307, 228] on div "Carrier Hartford Insurance Group Wholesaler - Writing Company Pacific Insurance…" at bounding box center [291, 138] width 582 height 276
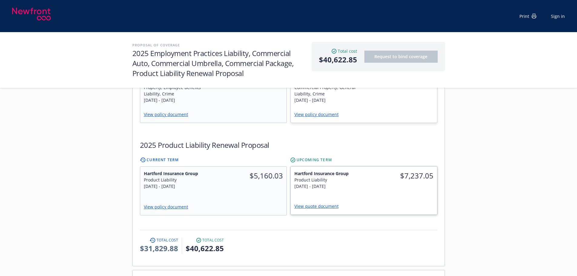
click at [387, 199] on div "View quote document" at bounding box center [364, 207] width 146 height 16
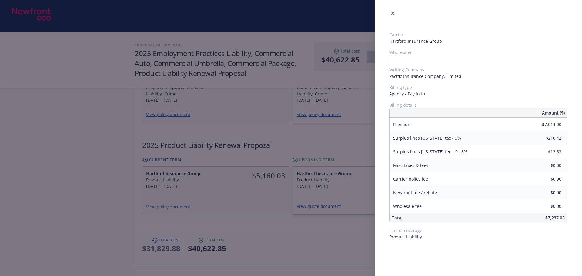
click at [329, 223] on div "Carrier Hartford Insurance Group Wholesaler - Writing Company Pacific Insurance…" at bounding box center [291, 138] width 582 height 276
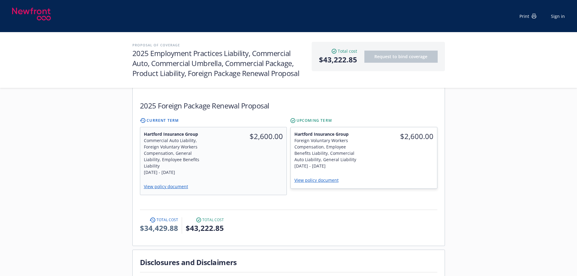
scroll to position [712, 0]
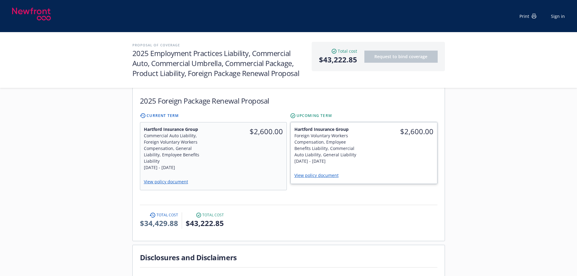
click at [319, 172] on link "View policy document" at bounding box center [318, 175] width 49 height 6
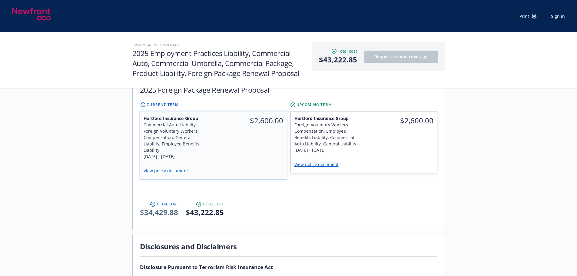
scroll to position [682, 0]
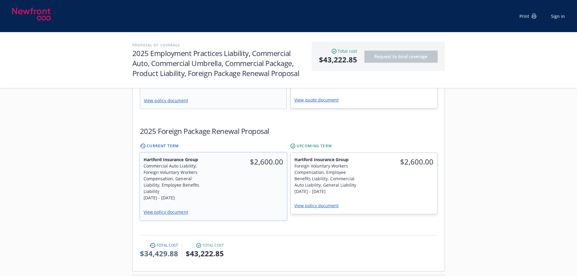
click at [264, 173] on div "$2,600.00" at bounding box center [250, 178] width 74 height 52
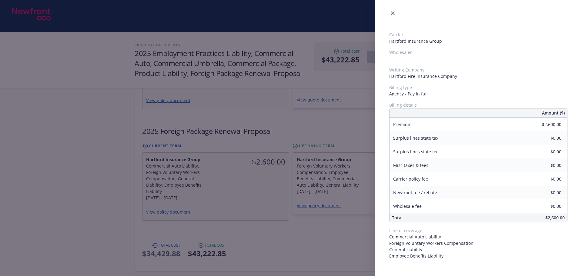
click at [275, 214] on div "Carrier Hartford Insurance Group Wholesaler - Writing Company Hartford Fire Ins…" at bounding box center [291, 138] width 582 height 276
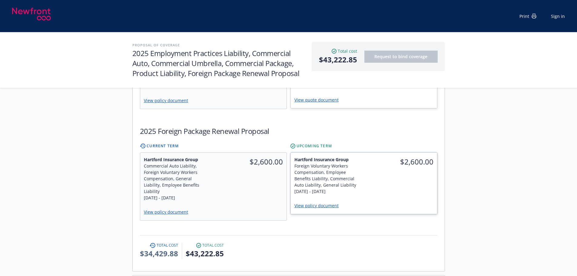
click at [384, 164] on div "$2,600.00" at bounding box center [400, 175] width 73 height 45
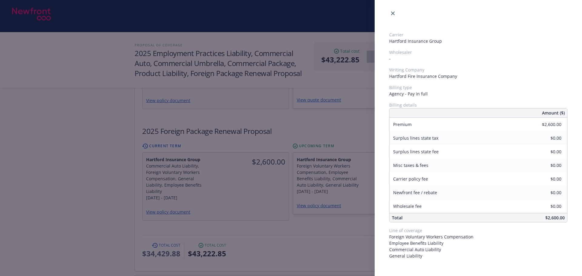
drag, startPoint x: 325, startPoint y: 222, endPoint x: 322, endPoint y: 217, distance: 5.4
click at [323, 222] on div "Carrier Hartford Insurance Group Wholesaler - Writing Company Hartford Fire Ins…" at bounding box center [291, 138] width 582 height 276
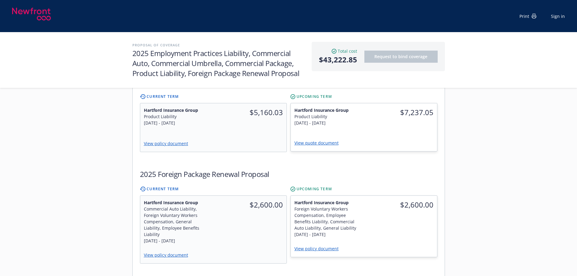
scroll to position [591, 0]
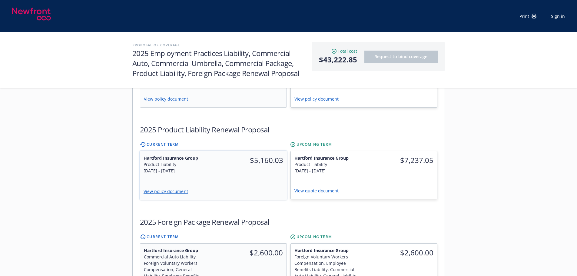
click at [246, 162] on div "Hartford Insurance Group Product Liability 9/30/2024 - 9/30/2025 $5,160.03 View…" at bounding box center [213, 175] width 147 height 49
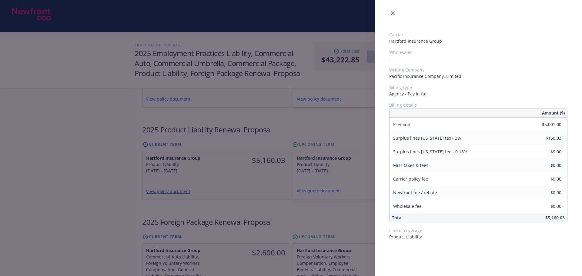
click at [252, 199] on div "Carrier Hartford Insurance Group Wholesaler - Writing Company Pacific Insurance…" at bounding box center [291, 138] width 582 height 276
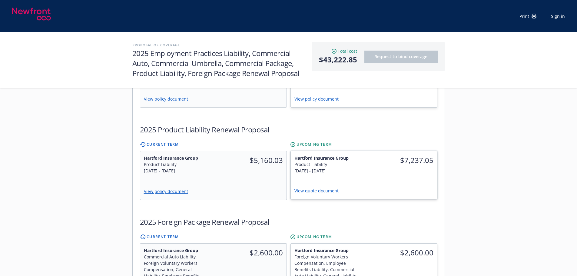
click at [373, 157] on div "$7,237.05" at bounding box center [400, 164] width 73 height 26
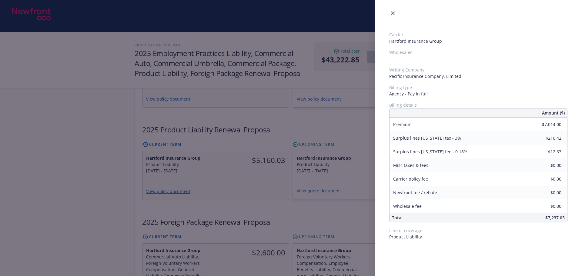
click at [282, 196] on div "Carrier Hartford Insurance Group Wholesaler - Writing Company Pacific Insurance…" at bounding box center [291, 138] width 582 height 276
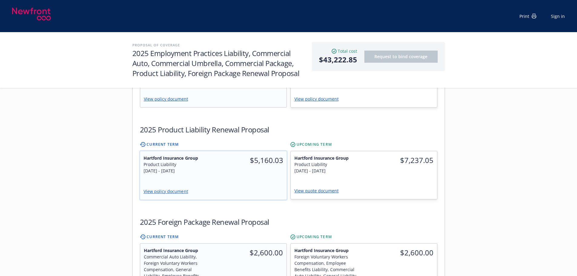
click at [209, 158] on div "Hartford Insurance Group Product Liability 9/30/2024 - 9/30/2025" at bounding box center [177, 164] width 74 height 26
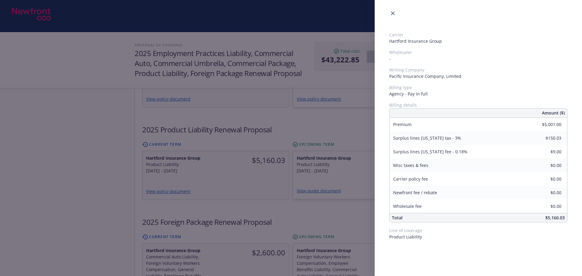
click at [256, 200] on div "Carrier Hartford Insurance Group Wholesaler - Writing Company Pacific Insurance…" at bounding box center [291, 138] width 582 height 276
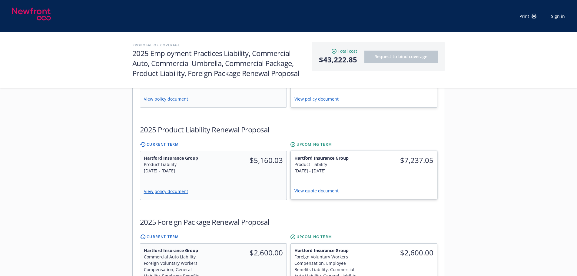
click at [356, 161] on div "Hartford Insurance Group Product Liability 9/30/2025 - 9/30/2026 $7,237.05 View…" at bounding box center [364, 175] width 146 height 48
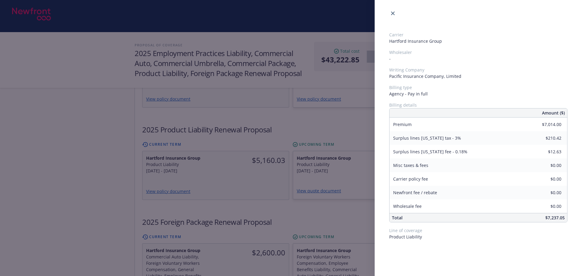
click at [315, 208] on div "Carrier Hartford Insurance Group Wholesaler - Writing Company Pacific Insurance…" at bounding box center [291, 138] width 582 height 276
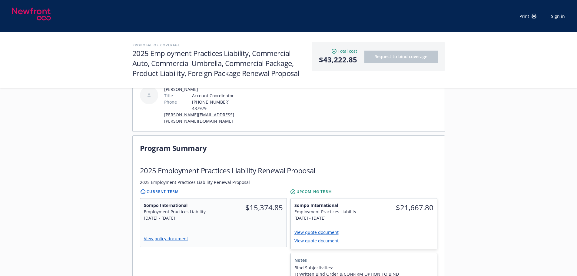
scroll to position [151, 0]
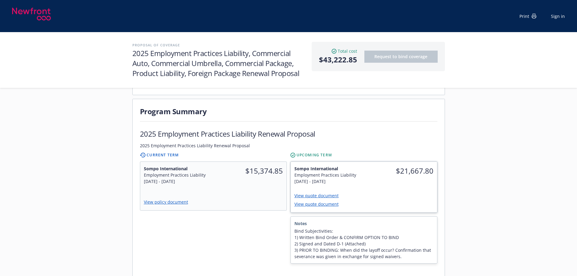
click at [308, 193] on link "View quote document" at bounding box center [318, 196] width 49 height 6
click at [318, 201] on link "View quote document" at bounding box center [318, 204] width 49 height 6
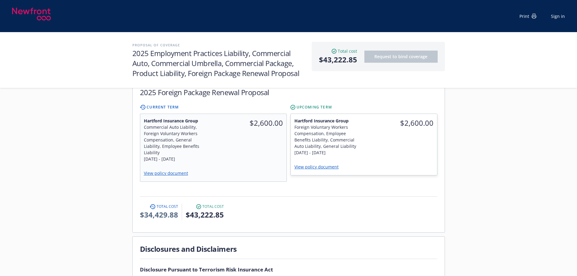
scroll to position [727, 0]
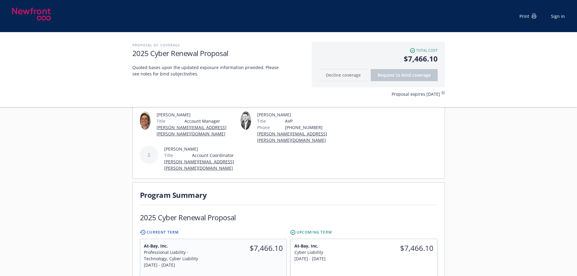
scroll to position [91, 0]
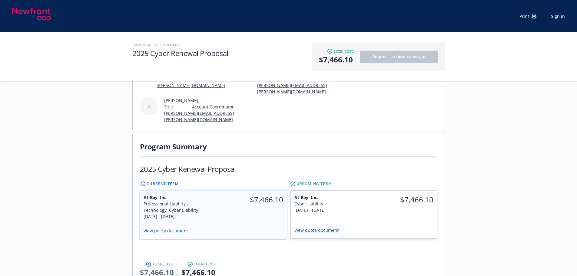
click at [250, 198] on div "$7,466.10" at bounding box center [250, 207] width 74 height 33
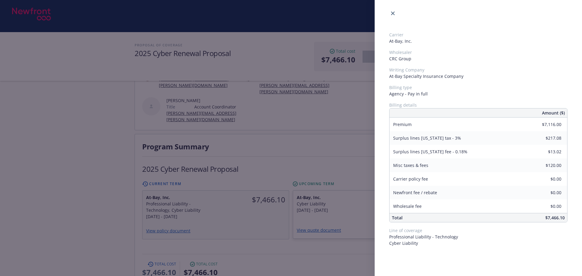
click at [330, 201] on div "Carrier At-Bay, Inc. Wholesaler CRC Group Writing Company At-Bay Specialty Insu…" at bounding box center [291, 138] width 582 height 276
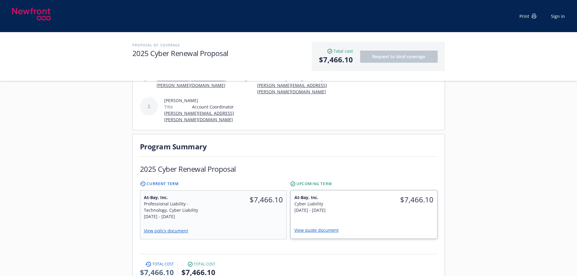
click at [356, 207] on div "[DATE] - [DATE]" at bounding box center [327, 210] width 66 height 6
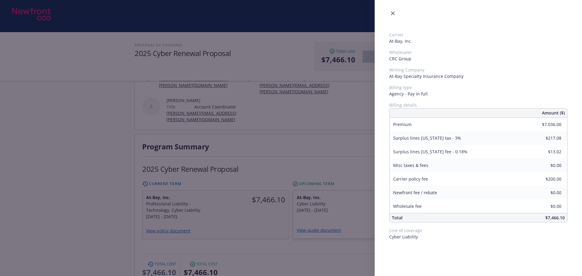
click at [289, 203] on div "Carrier At-Bay, Inc. Wholesaler CRC Group Writing Company At-Bay Specialty Insu…" at bounding box center [291, 138] width 582 height 276
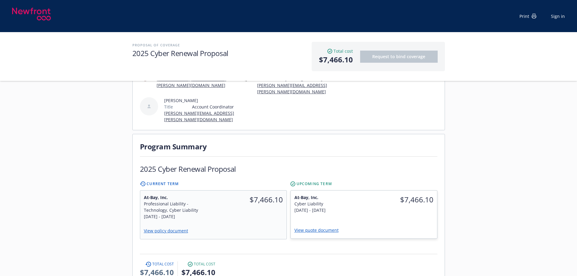
click at [289, 203] on div "Current Term At-Bay, Inc. Professional Liability - Technology, Cyber Liability …" at bounding box center [288, 210] width 297 height 58
click at [268, 203] on div "$7,466.10" at bounding box center [250, 207] width 74 height 33
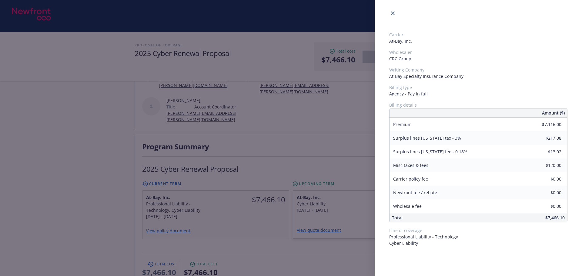
click at [287, 145] on div "Carrier At-Bay, Inc. Wholesaler CRC Group Writing Company At-Bay Specialty Insu…" at bounding box center [291, 138] width 582 height 276
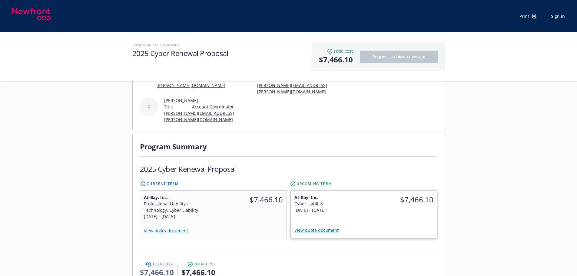
click at [375, 202] on div "$7,466.10" at bounding box center [400, 204] width 73 height 26
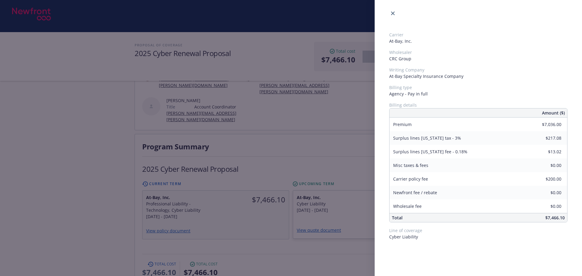
click at [297, 142] on div "Carrier At-Bay, Inc. Wholesaler CRC Group Writing Company At-Bay Specialty Insu…" at bounding box center [291, 138] width 582 height 276
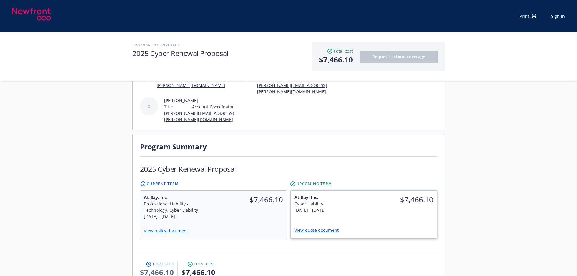
click at [316, 227] on link "View quote document" at bounding box center [318, 230] width 49 height 6
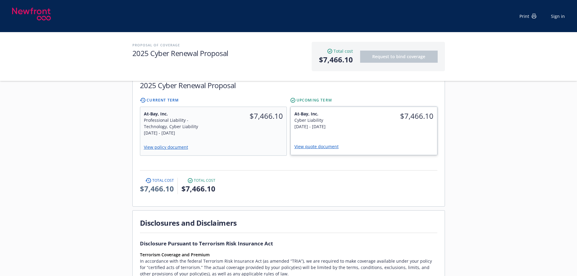
scroll to position [182, 0]
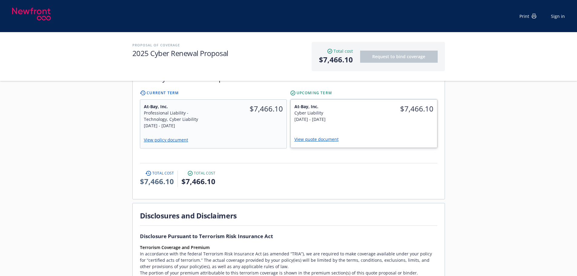
click at [375, 113] on div "$7,466.10" at bounding box center [400, 113] width 73 height 26
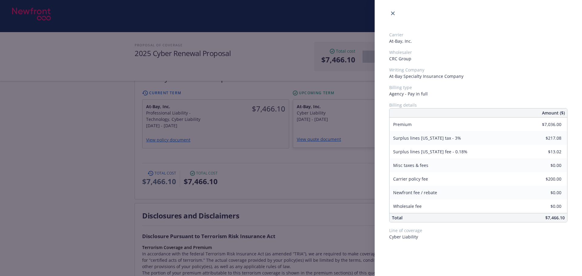
drag, startPoint x: 298, startPoint y: 163, endPoint x: 303, endPoint y: 153, distance: 11.1
click at [298, 163] on div "Carrier At-Bay, Inc. Wholesaler CRC Group Writing Company At-Bay Specialty Insu…" at bounding box center [291, 138] width 582 height 276
